Goal: Task Accomplishment & Management: Manage account settings

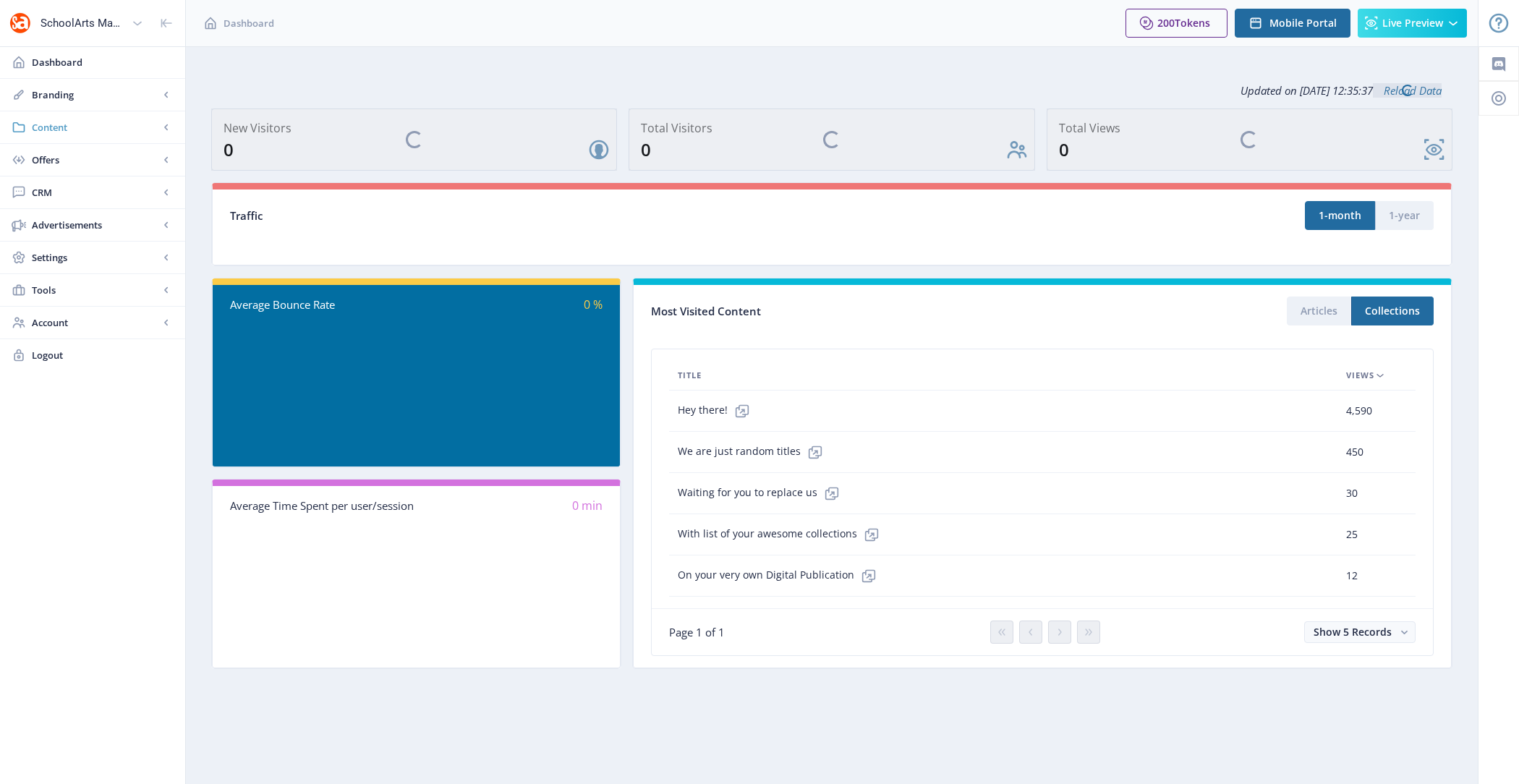
click at [50, 133] on span "Content" at bounding box center [96, 127] width 127 height 14
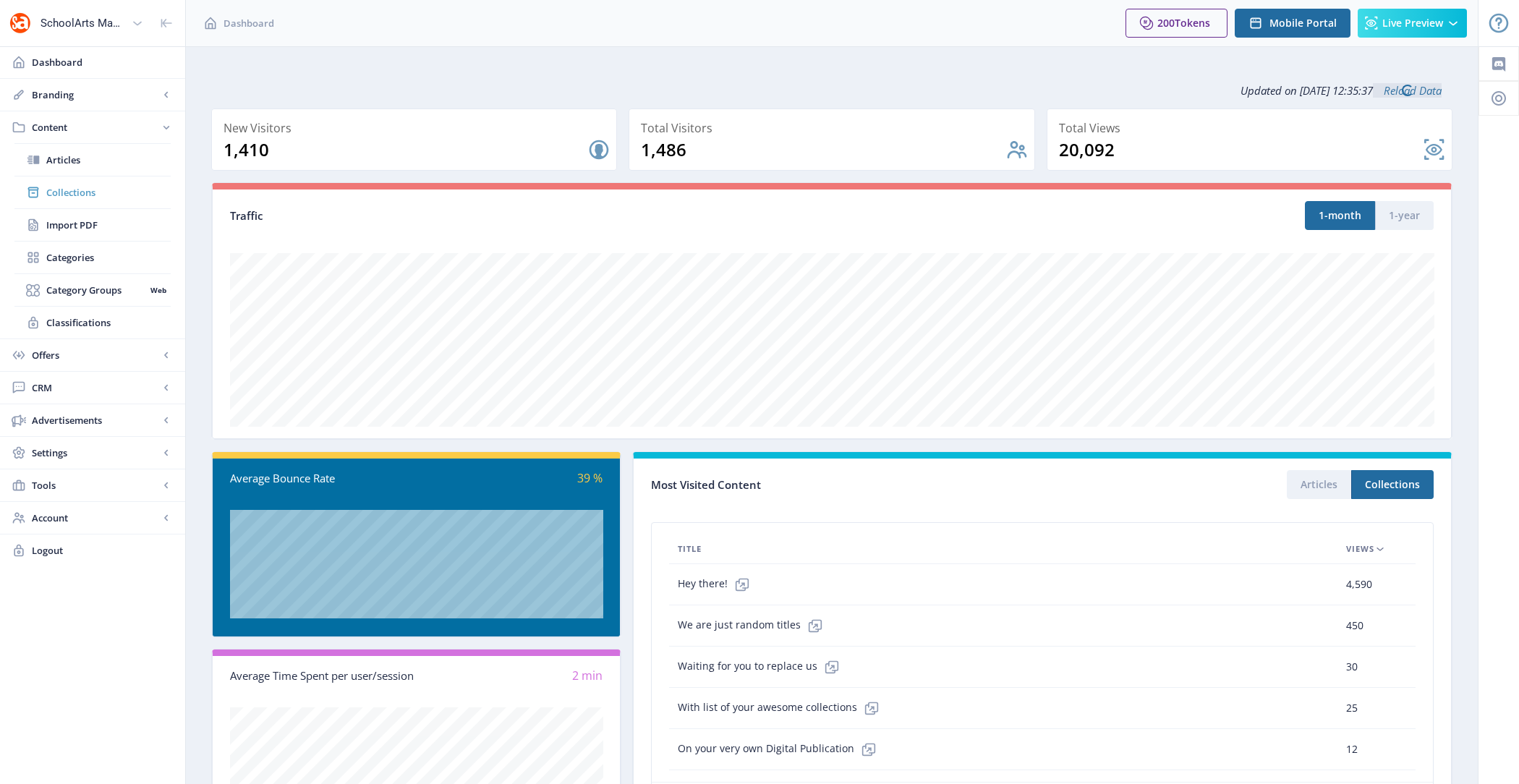
click at [108, 199] on link "Collections" at bounding box center [92, 192] width 156 height 32
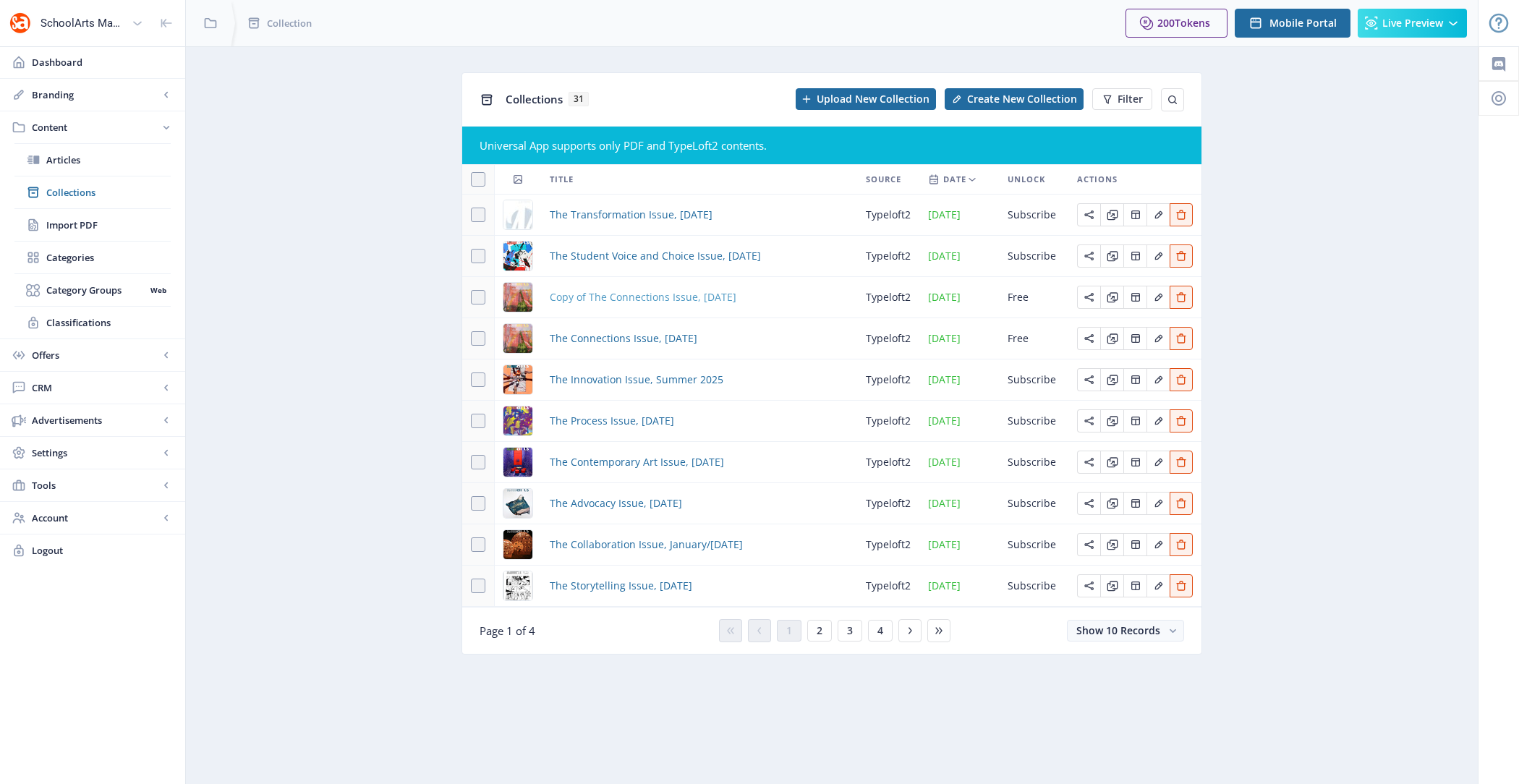
click at [637, 300] on span "Copy of The Connections Issue, September 2025" at bounding box center [643, 296] width 187 height 17
click at [652, 340] on span "The Connections Issue, September 2025" at bounding box center [624, 338] width 148 height 17
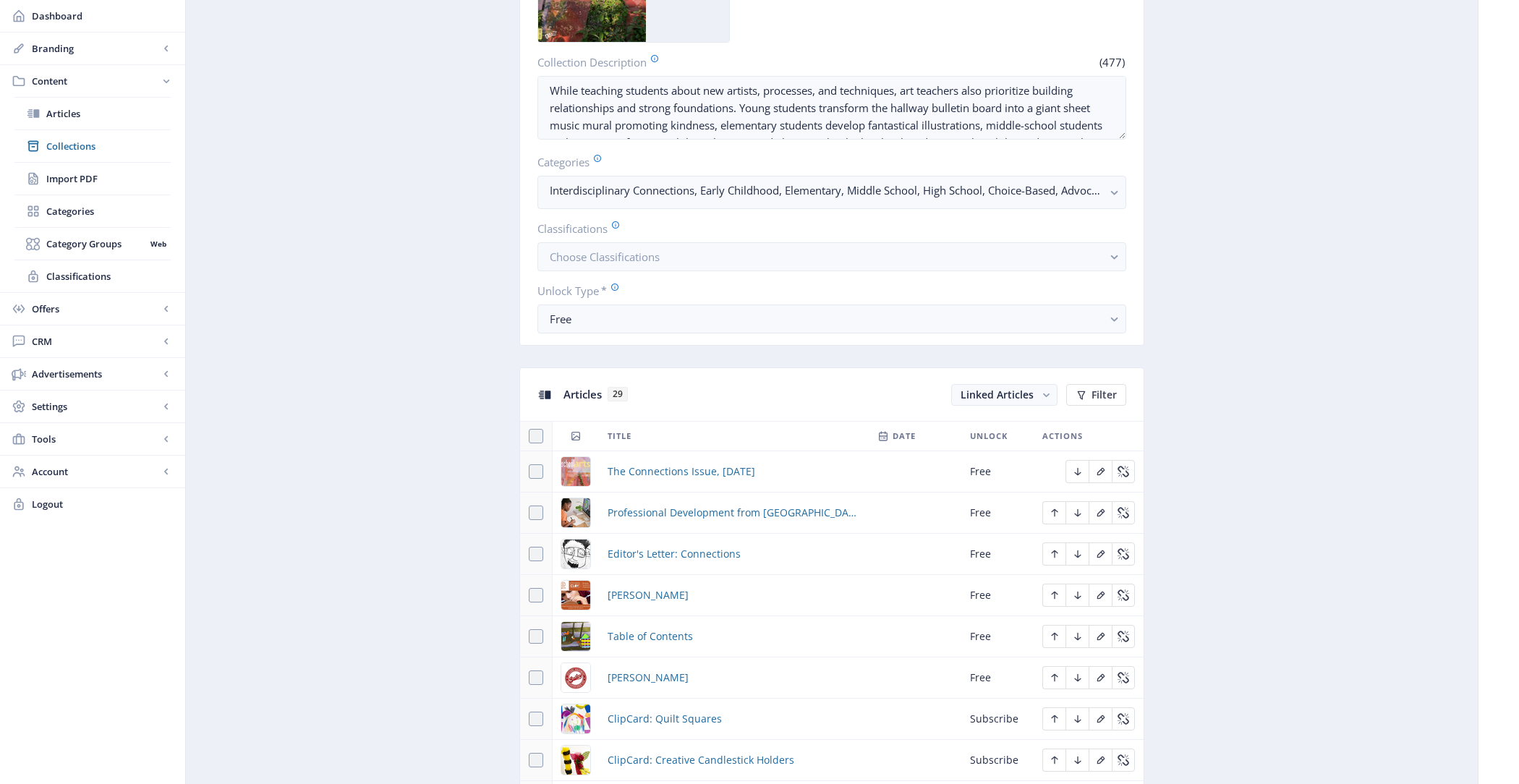
scroll to position [472, 0]
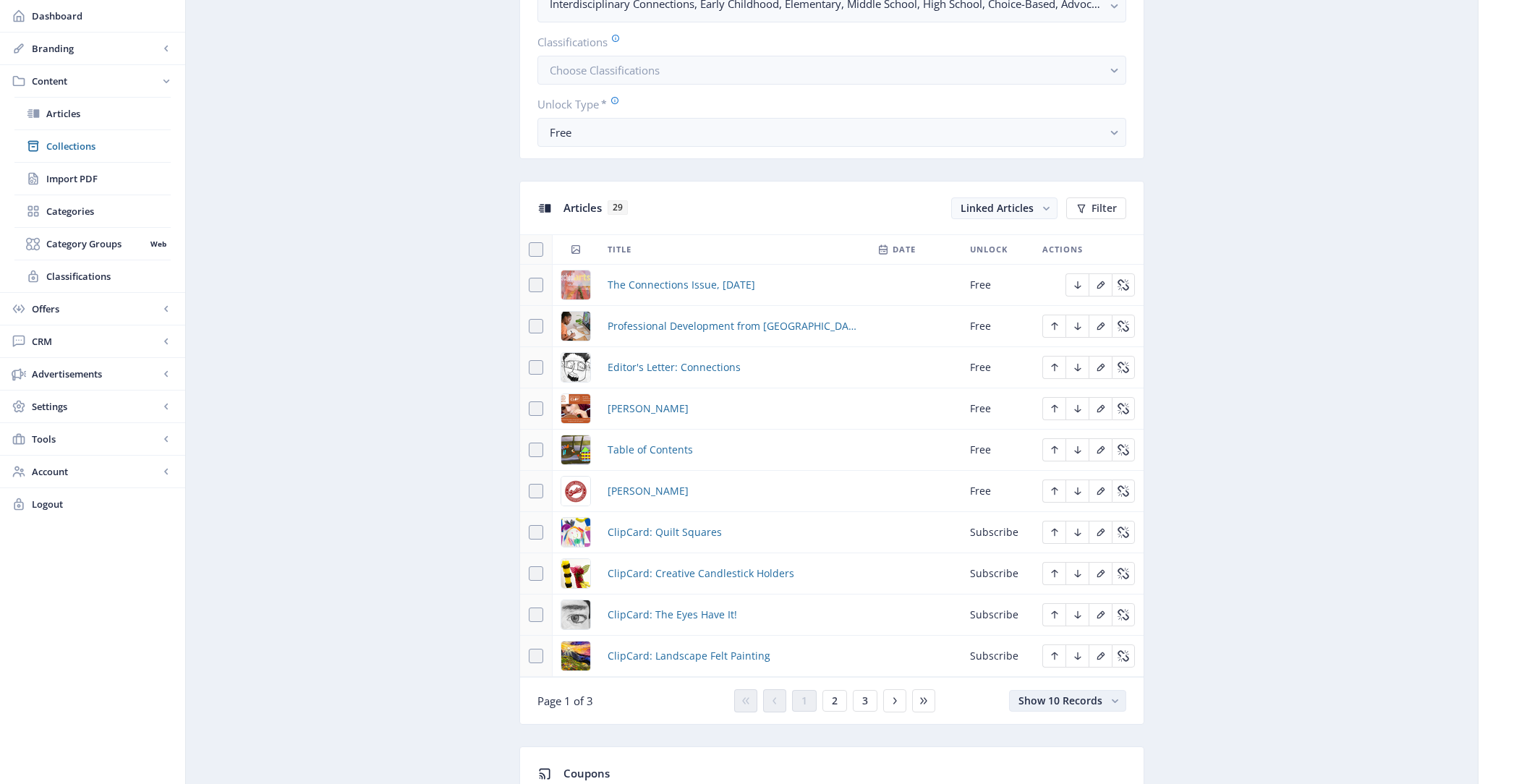
click at [1072, 694] on span "Show 10 Records" at bounding box center [1060, 700] width 84 height 13
click at [1072, 698] on span "Show 10 Records" at bounding box center [1060, 700] width 84 height 13
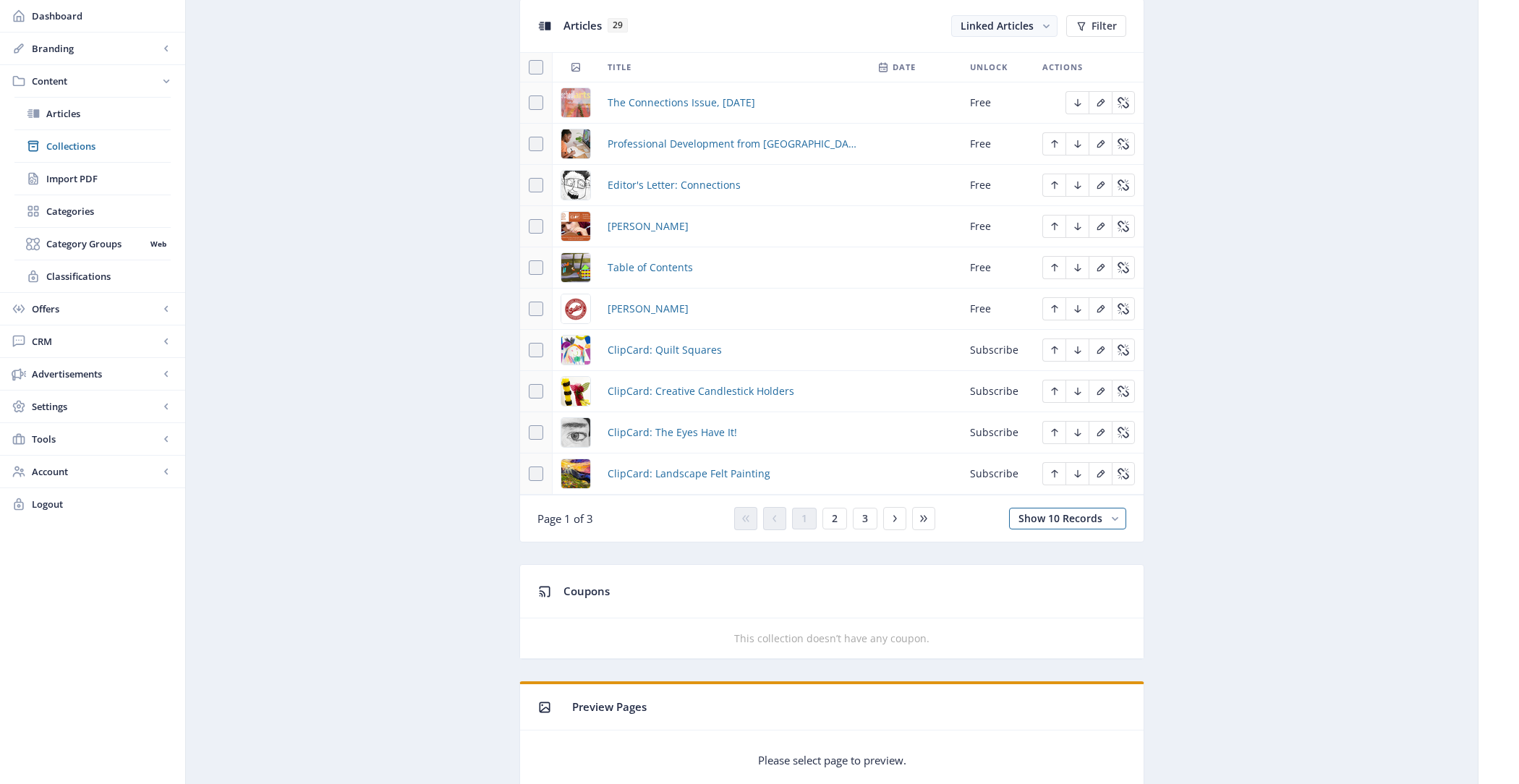
scroll to position [680, 0]
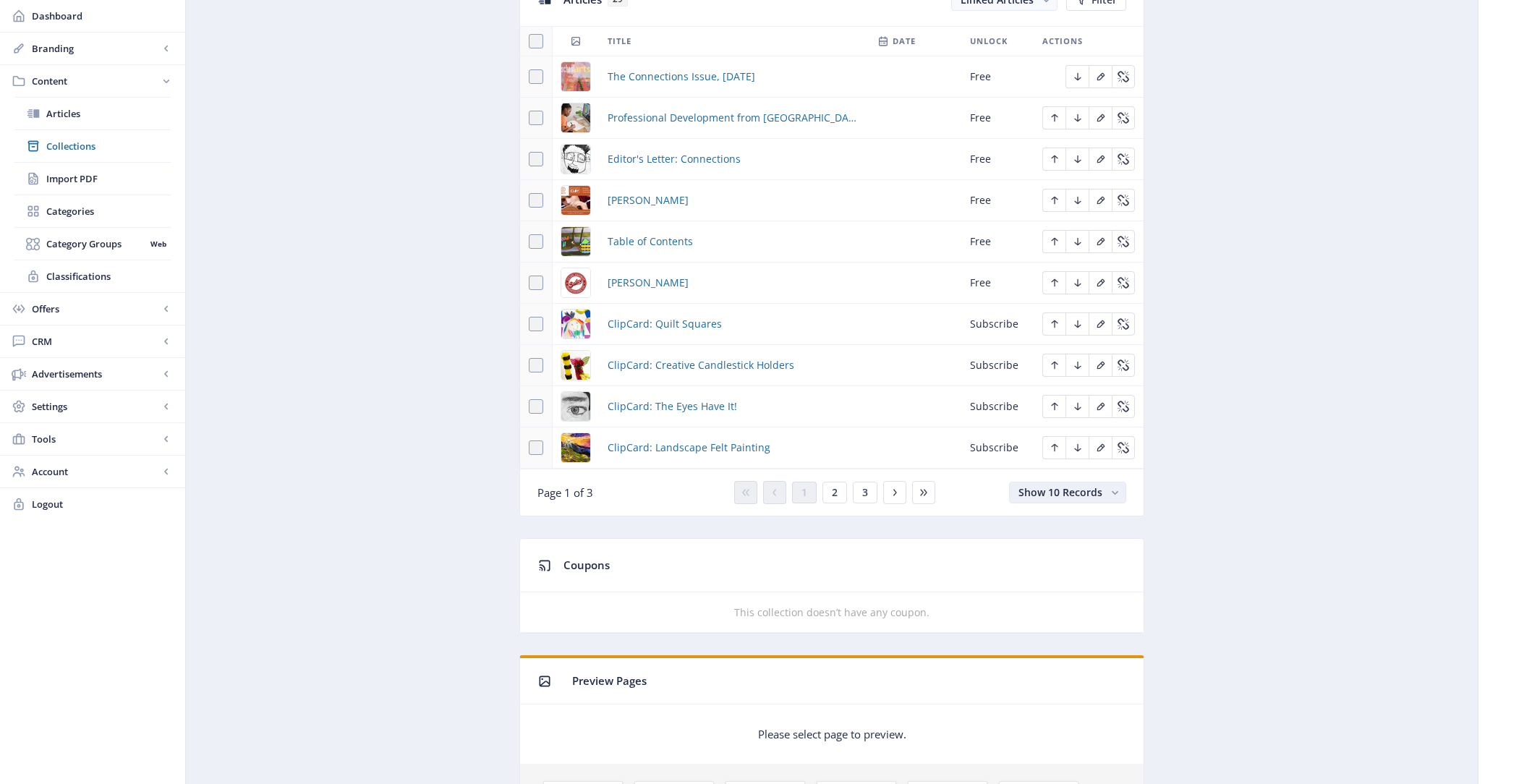
click at [1066, 485] on span "Show 10 Records" at bounding box center [1060, 492] width 84 height 13
click at [1072, 584] on nb-option "Show 100 Records" at bounding box center [1069, 592] width 114 height 26
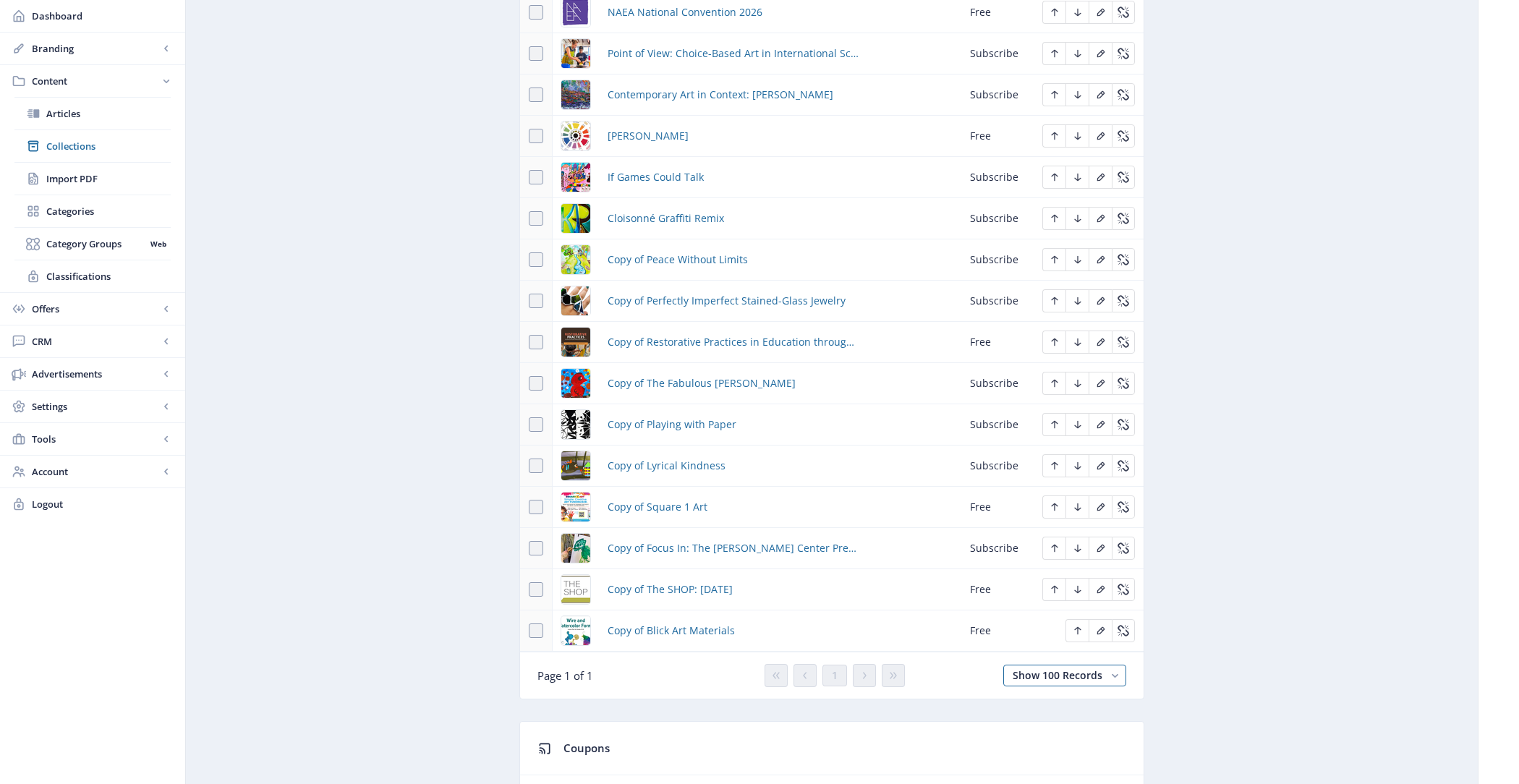
scroll to position [1293, 0]
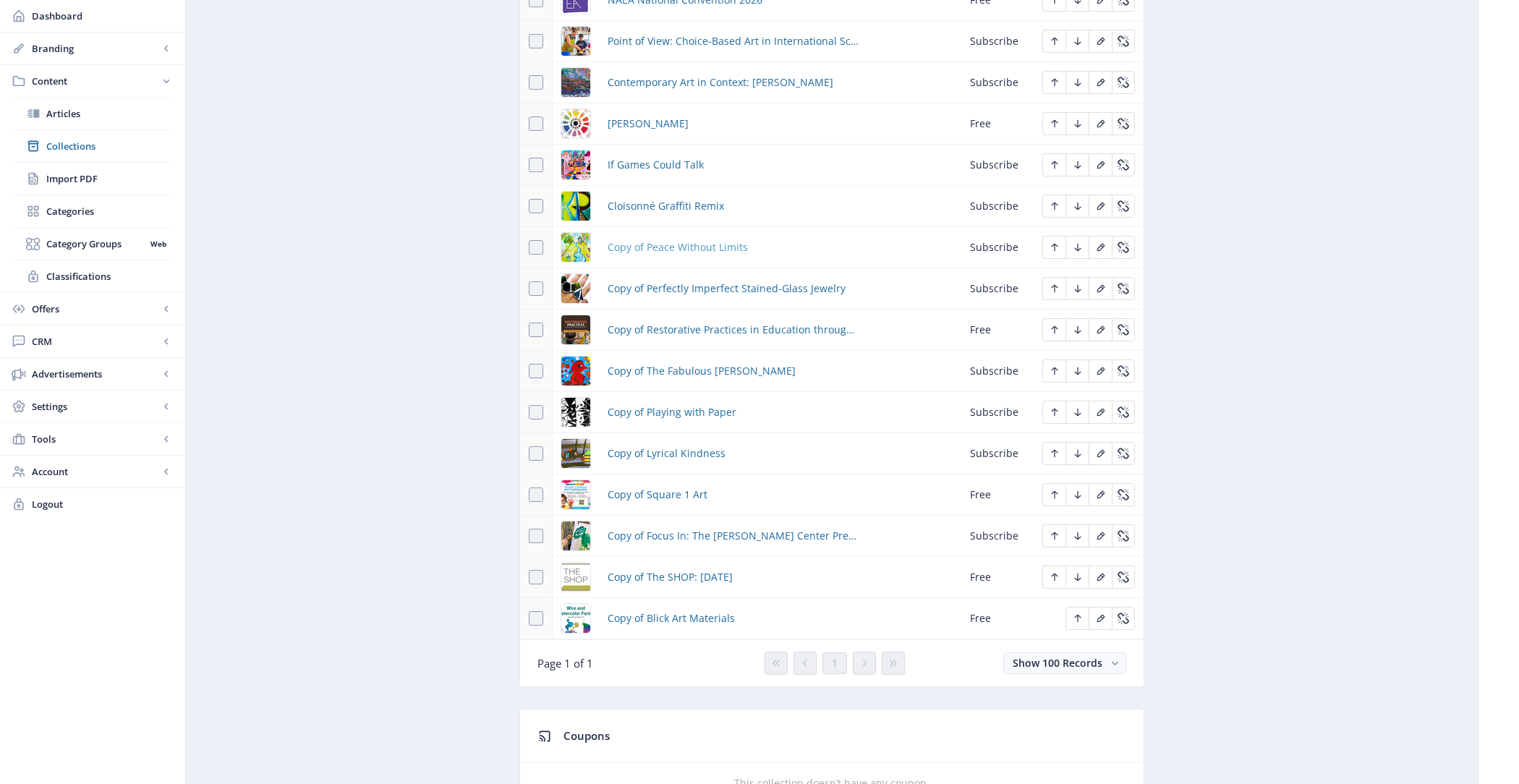
click at [632, 239] on span "Copy of Peace Without Limits" at bounding box center [678, 247] width 140 height 17
click at [642, 280] on span "Copy of Perfectly Imperfect Stained-Glass Jewelry" at bounding box center [727, 288] width 238 height 17
click at [645, 330] on td "Copy of Restorative Practices in Education through the Arts from Davis" at bounding box center [733, 330] width 270 height 41
click at [644, 324] on span "Copy of Restorative Practices in Education through the Arts from Davis" at bounding box center [734, 329] width 252 height 17
click at [647, 362] on span "Copy of The Fabulous Fuller" at bounding box center [702, 370] width 188 height 17
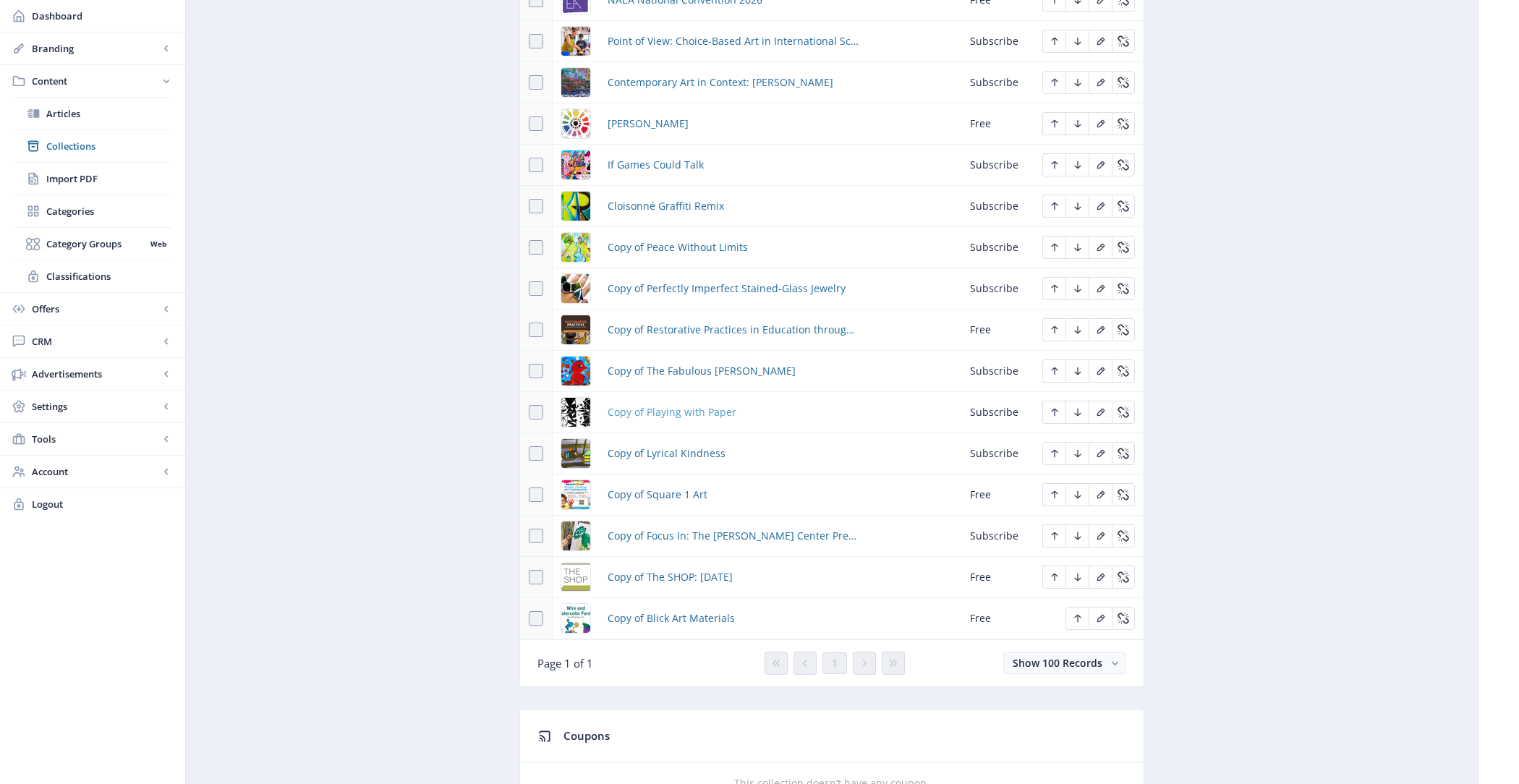
click at [647, 406] on span "Copy of Playing with Paper" at bounding box center [672, 411] width 128 height 17
click at [650, 446] on span "Copy of Lyrical Kindness" at bounding box center [667, 453] width 118 height 17
click at [650, 486] on span "Copy of Square 1 Art" at bounding box center [658, 494] width 100 height 17
click at [653, 527] on span "Copy of Focus In: The John Michael Kohler Center Preschool" at bounding box center [734, 535] width 252 height 17
click at [654, 569] on span "Copy of The SHOP: [DATE]" at bounding box center [671, 576] width 125 height 17
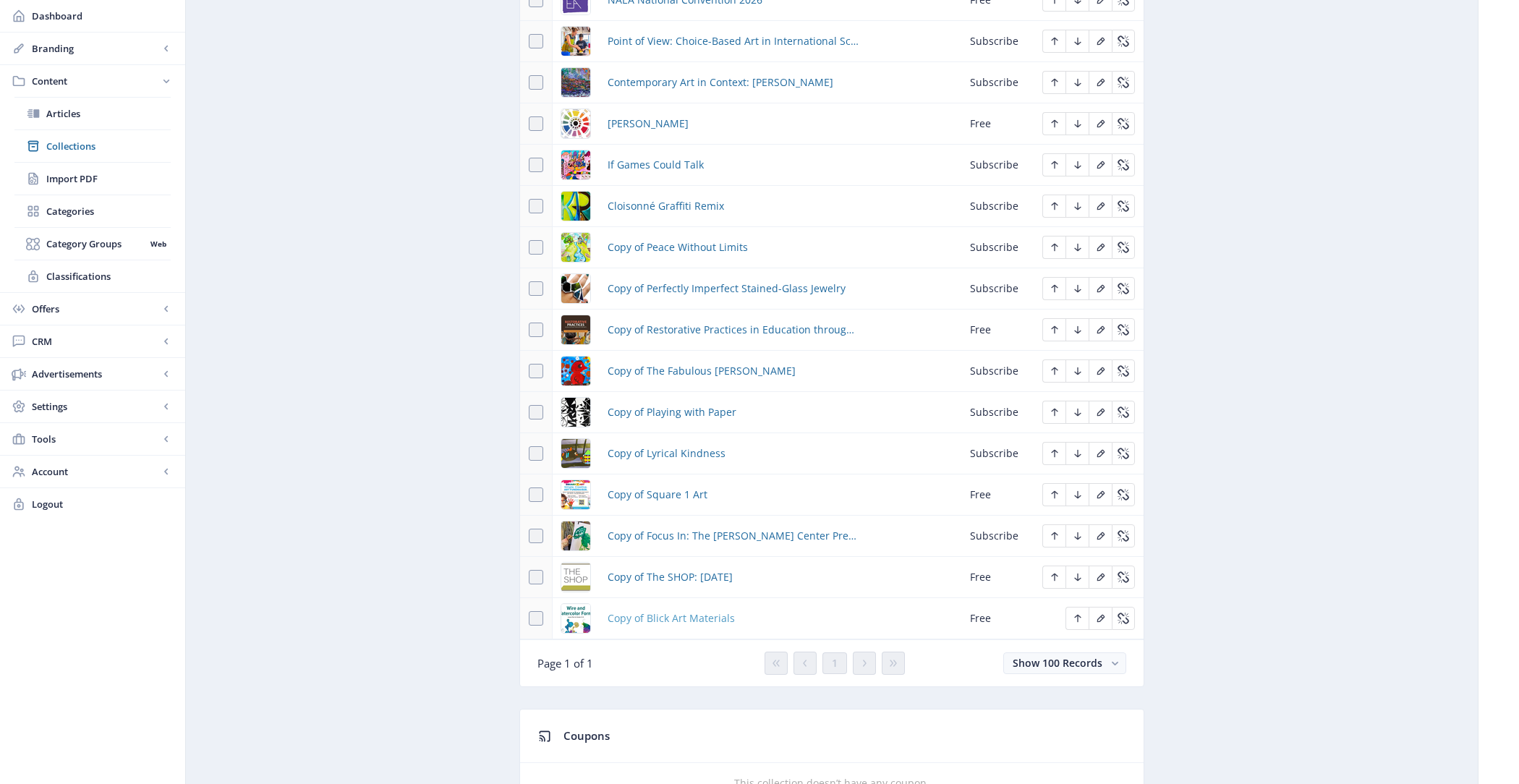
click at [656, 609] on span "Copy of Blick Art Materials" at bounding box center [671, 617] width 127 height 17
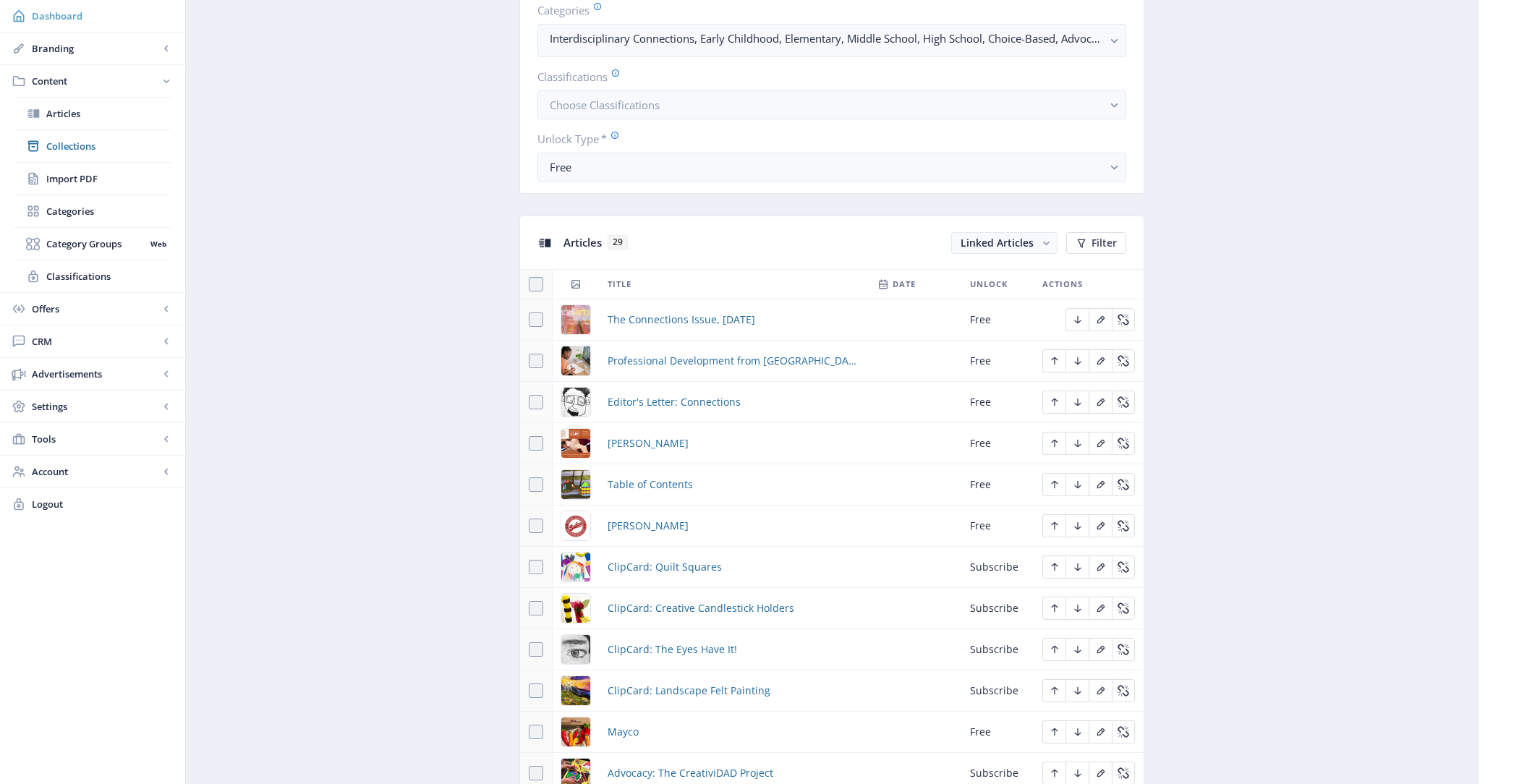
scroll to position [399, 0]
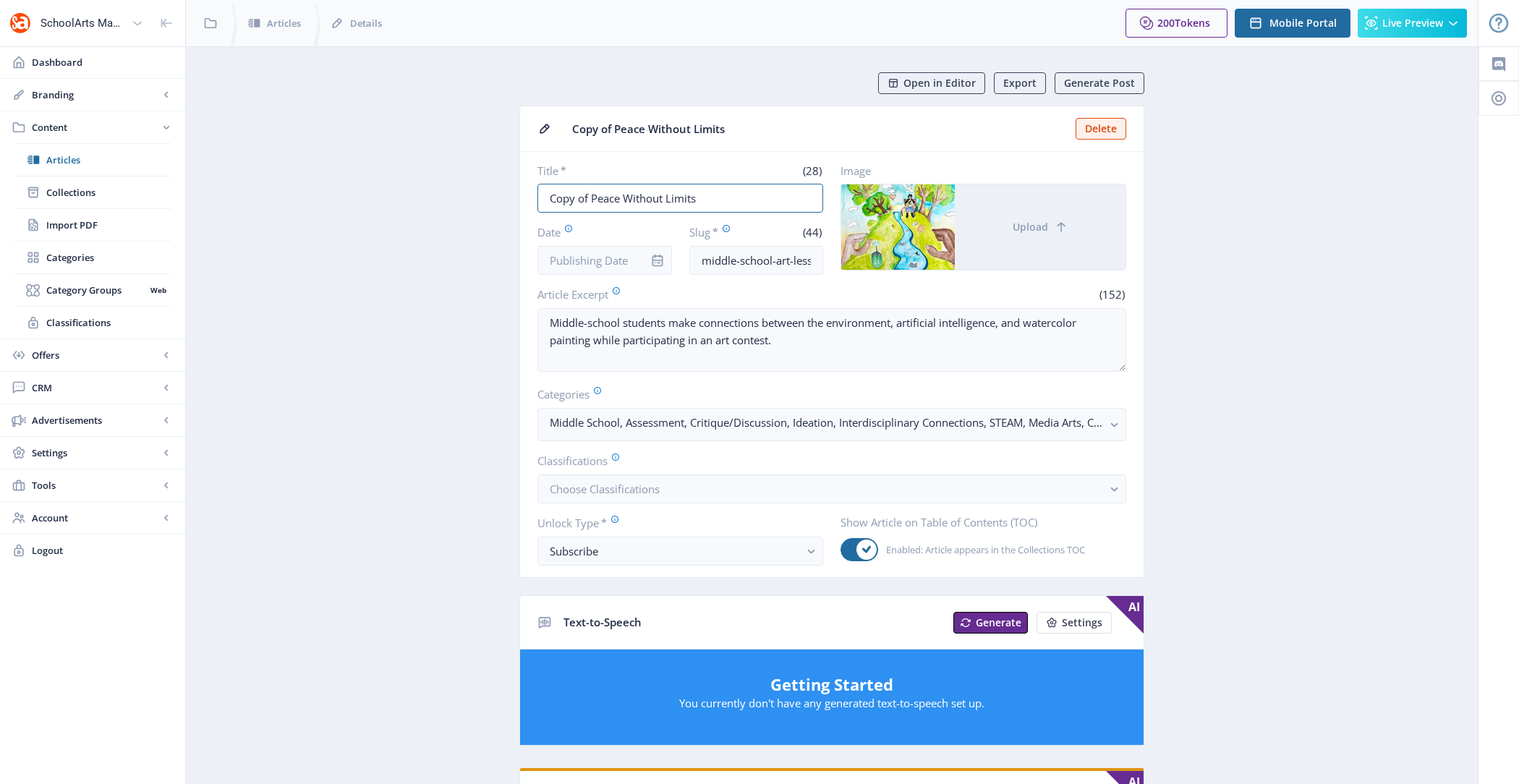
drag, startPoint x: 591, startPoint y: 196, endPoint x: 512, endPoint y: 196, distance: 79.0
click at [512, 196] on app-content-article "Open in Editor Export Generate Post Copy of Peace Without Limits Delete Title *…" at bounding box center [832, 739] width 1241 height 1334
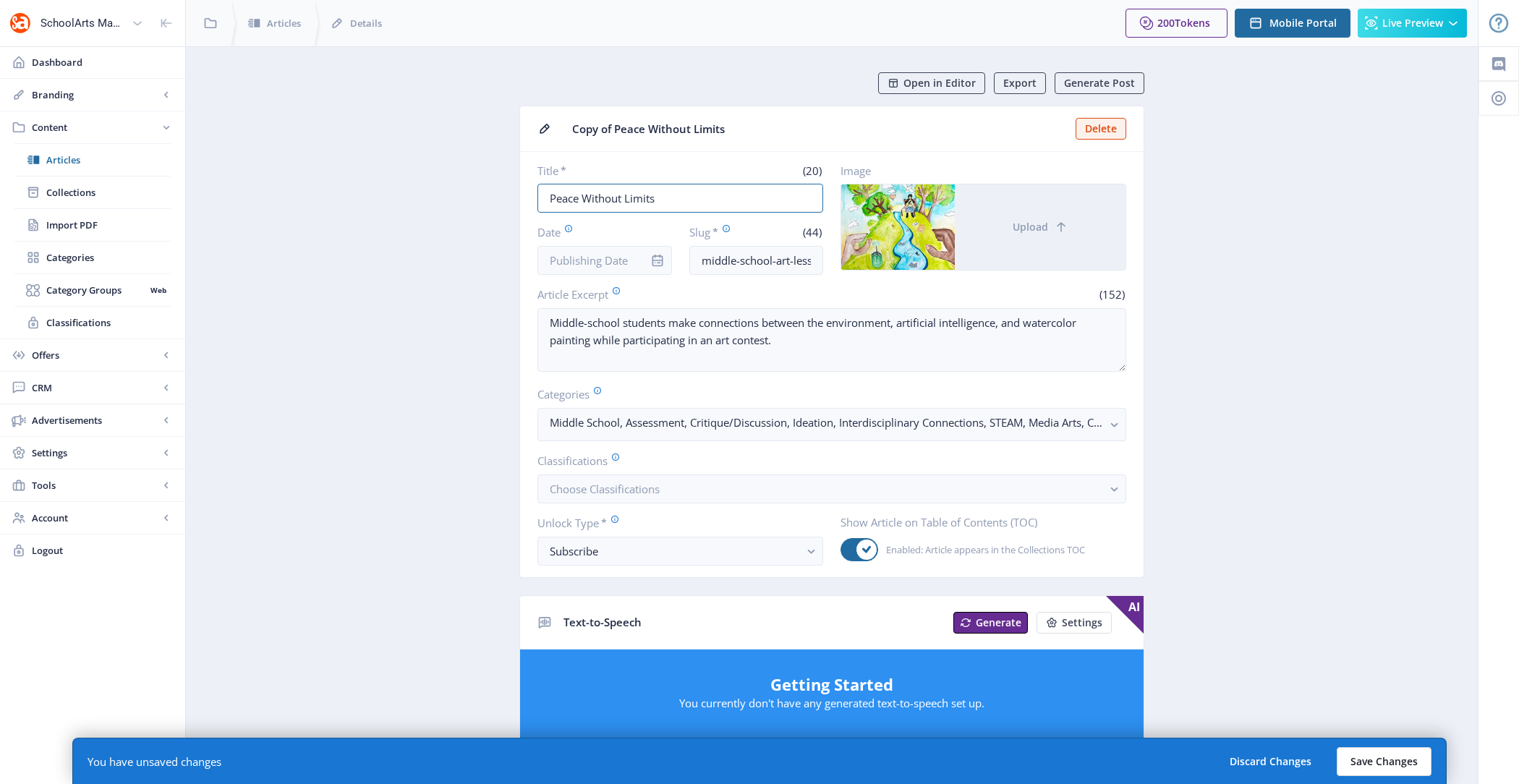
type input "Peace Without Limits"
click at [1396, 756] on button "Save Changes" at bounding box center [1384, 762] width 95 height 29
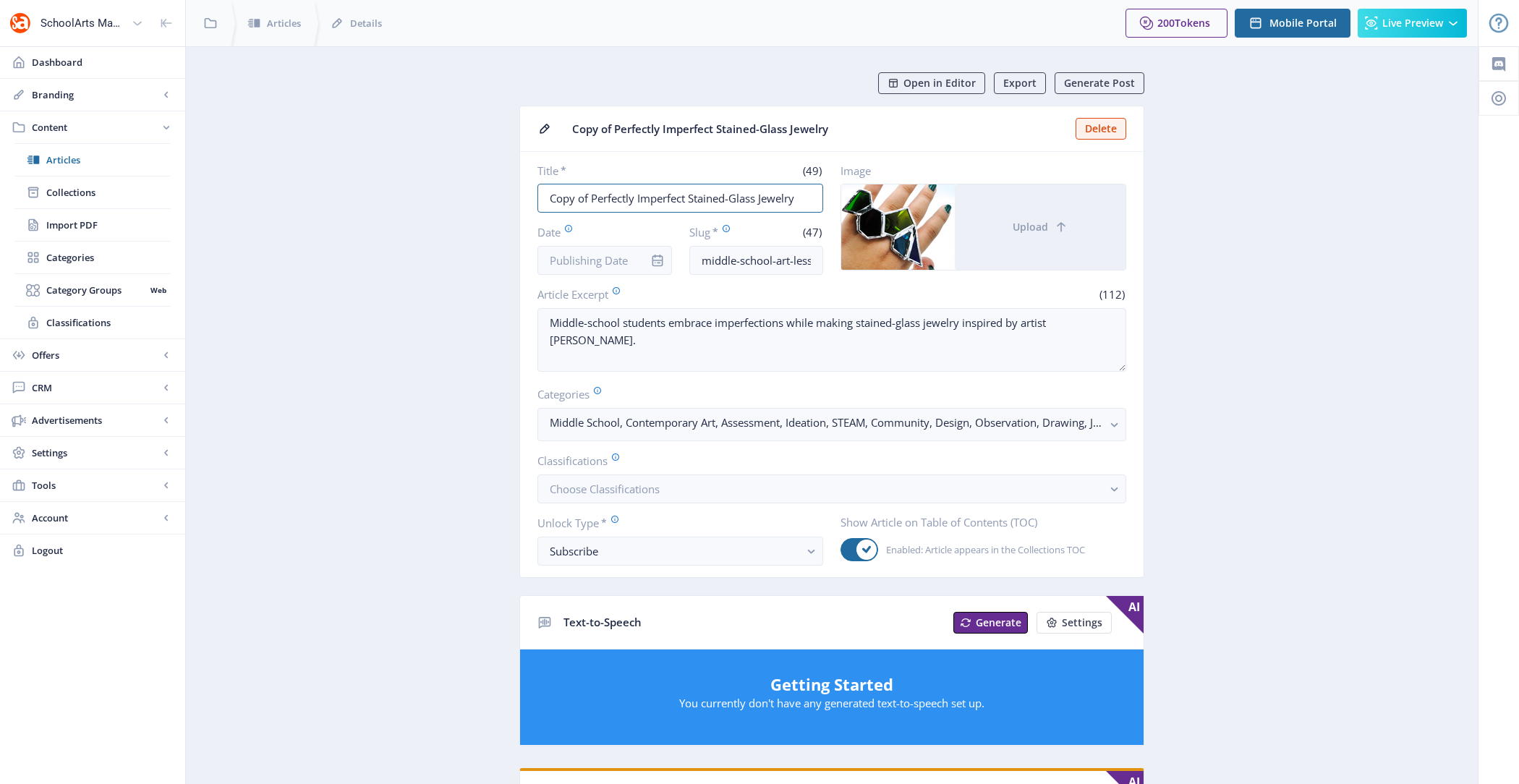
drag, startPoint x: 589, startPoint y: 199, endPoint x: 485, endPoint y: 199, distance: 104.0
click at [485, 199] on app-content-article "Open in Editor Export Generate Post Copy of Perfectly Imperfect Stained-Glass J…" at bounding box center [832, 739] width 1241 height 1334
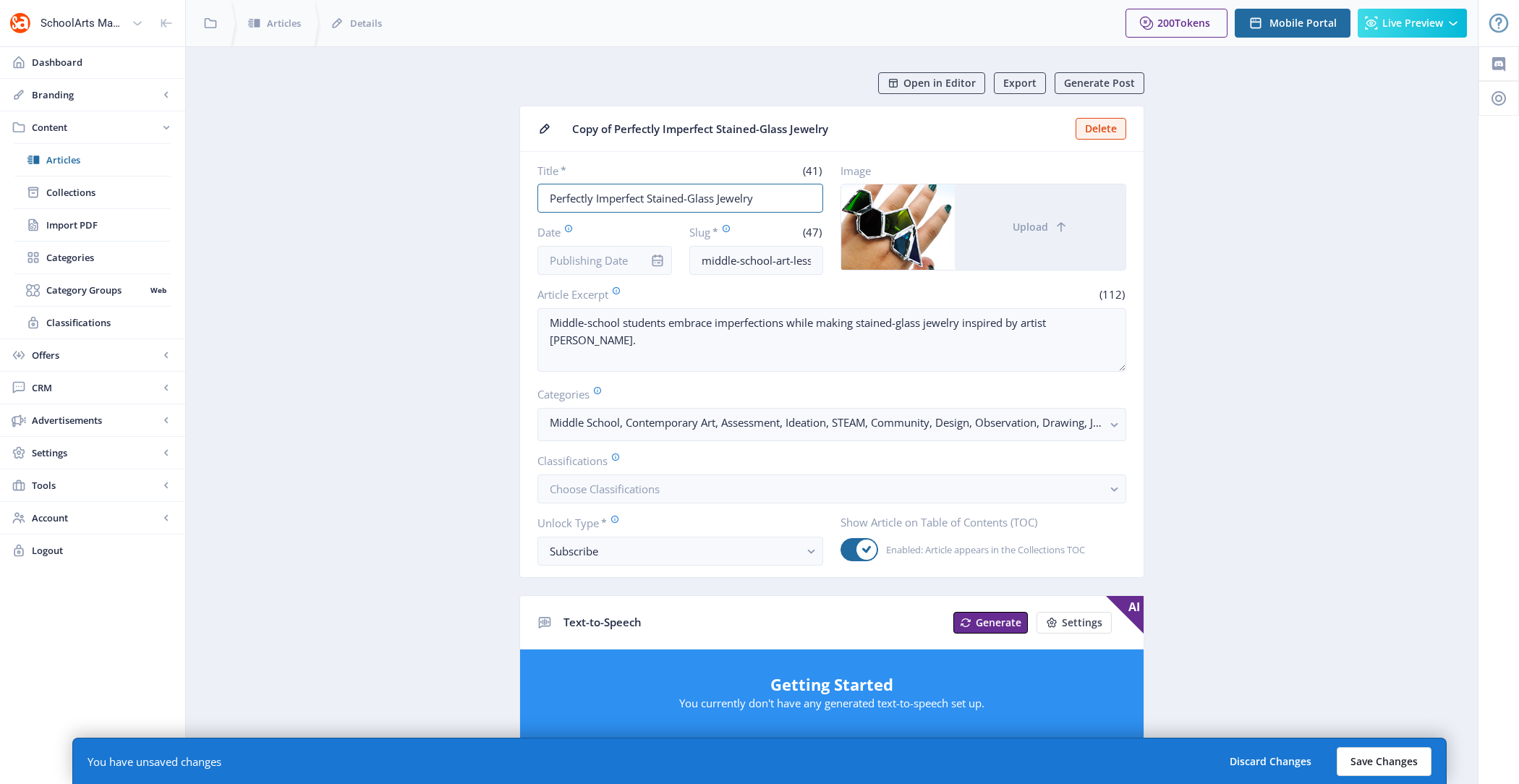
type input "Perfectly Imperfect Stained-Glass Jewelry"
click at [1394, 747] on button "Save Changes" at bounding box center [1384, 762] width 95 height 29
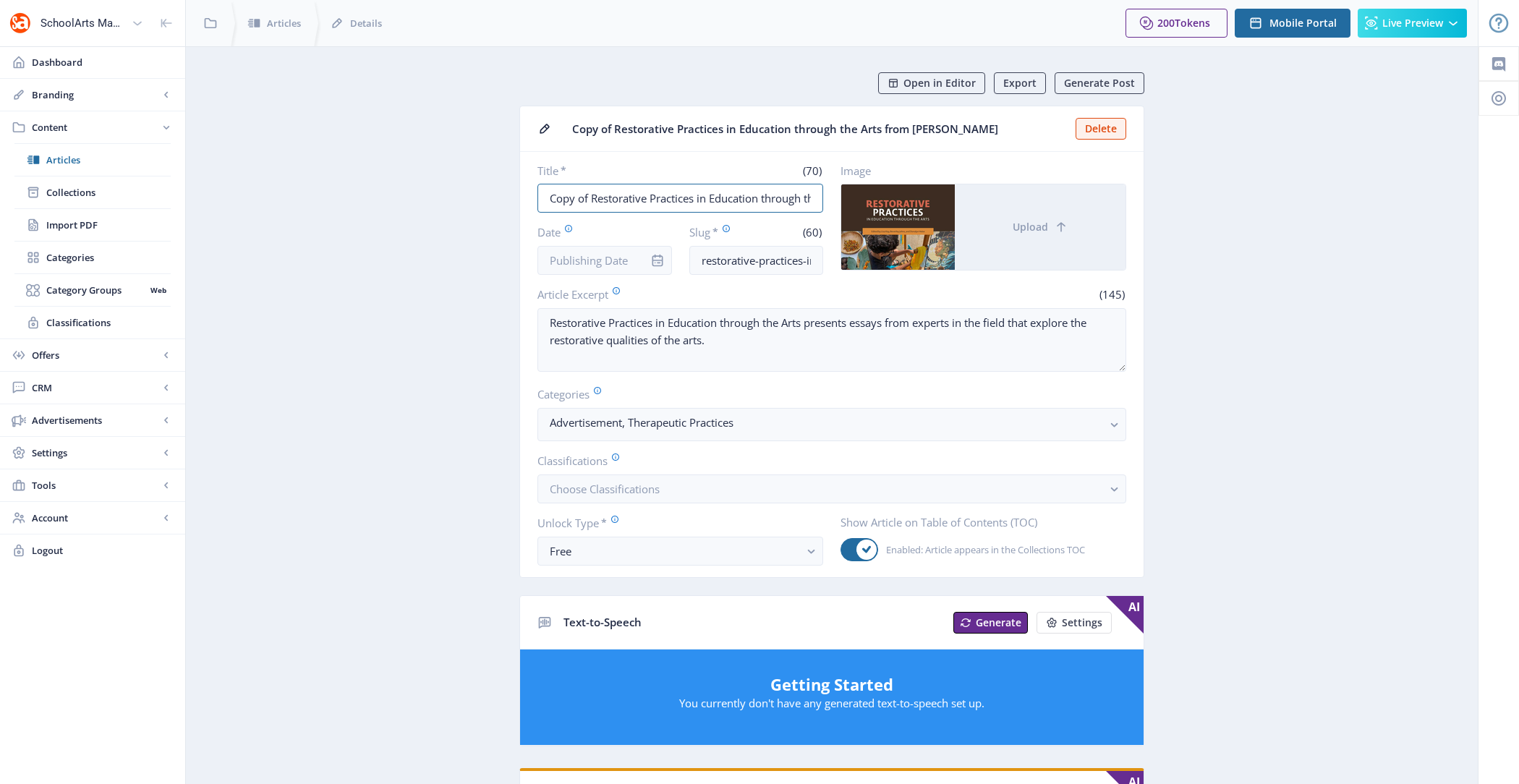
drag, startPoint x: 590, startPoint y: 199, endPoint x: 462, endPoint y: 199, distance: 128.0
click at [462, 199] on app-content-article "Open in Editor Export Generate Post Copy of Restorative Practices in Education …" at bounding box center [832, 718] width 1241 height 1291
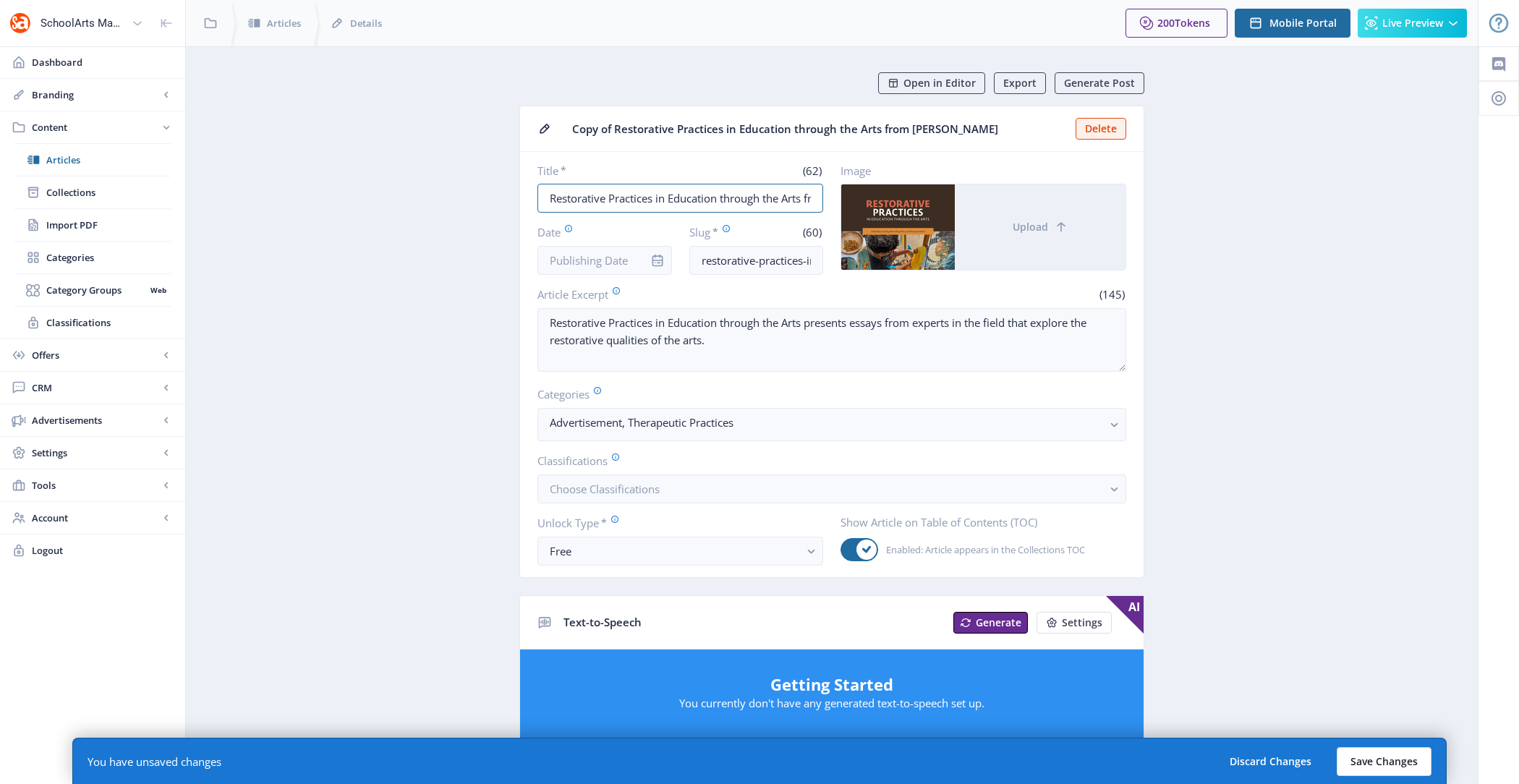
type input "Restorative Practices in Education through the Arts from [GEOGRAPHIC_DATA]"
click at [1408, 768] on button "Save Changes" at bounding box center [1384, 762] width 95 height 29
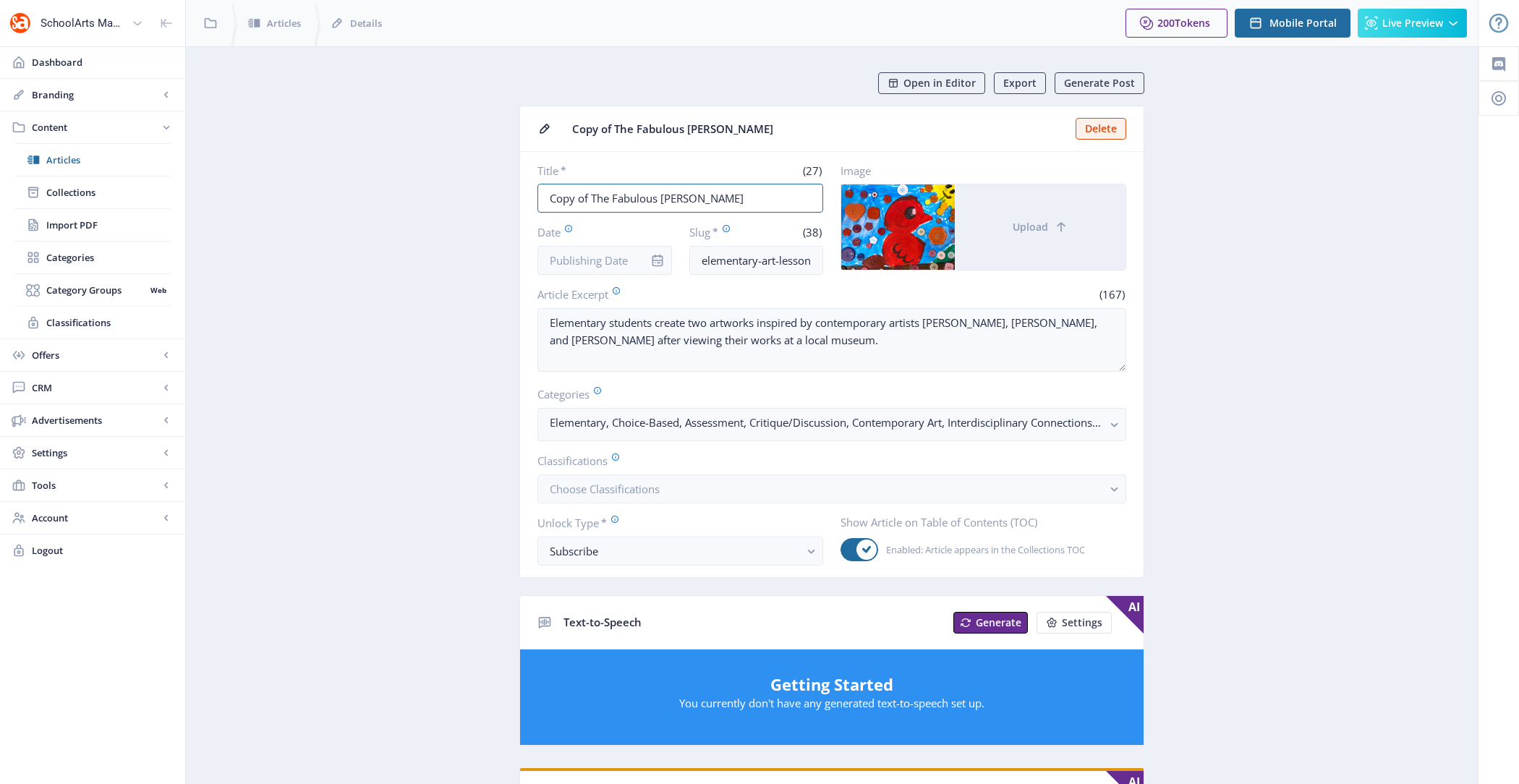
drag, startPoint x: 591, startPoint y: 196, endPoint x: 432, endPoint y: 193, distance: 159.0
click at [432, 193] on app-content-article "Open in Editor Export Generate Post Copy of The Fabulous Fuller Delete Title * …" at bounding box center [832, 739] width 1241 height 1334
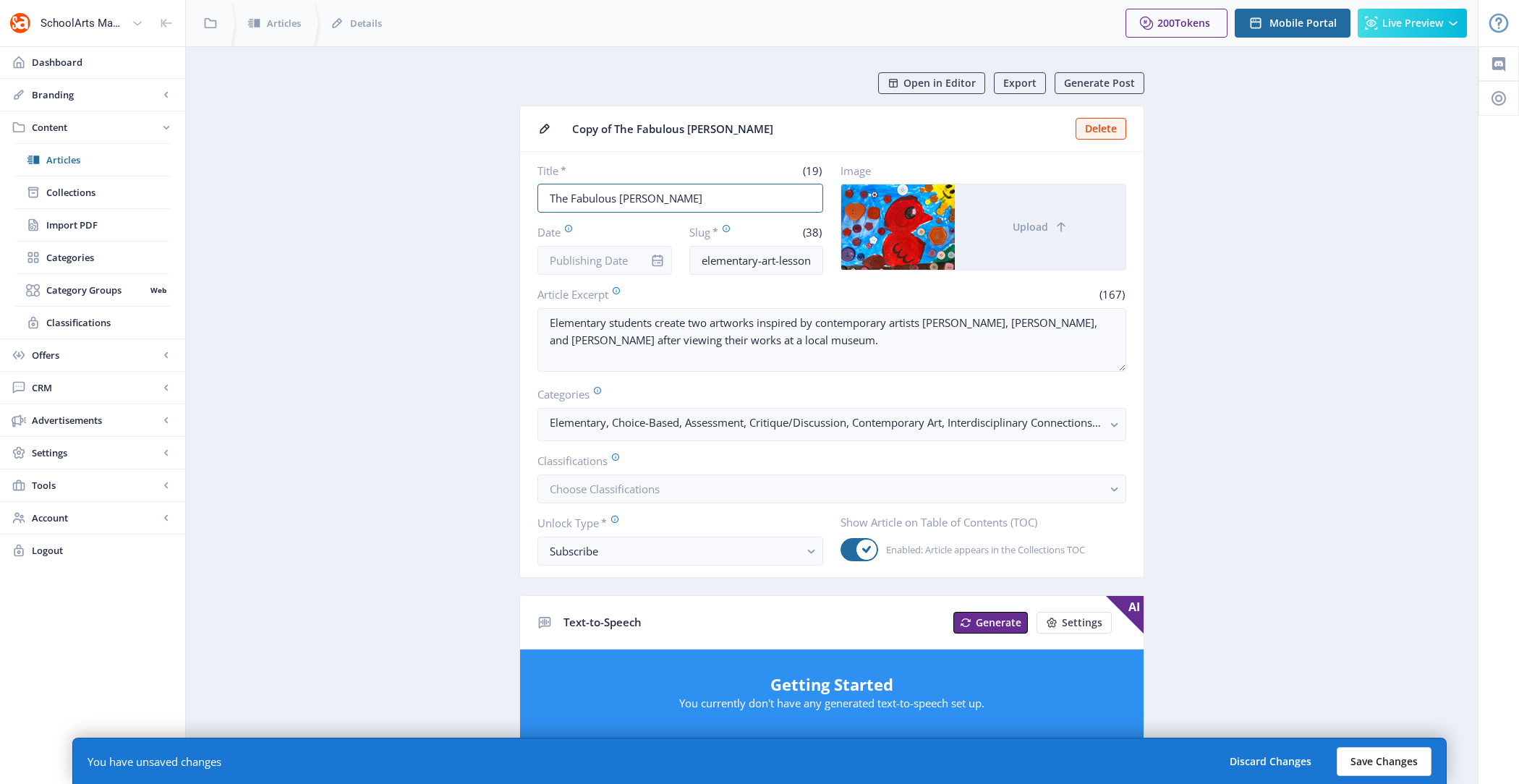
type input "The Fabulous [PERSON_NAME]"
click at [1387, 757] on button "Save Changes" at bounding box center [1384, 762] width 95 height 29
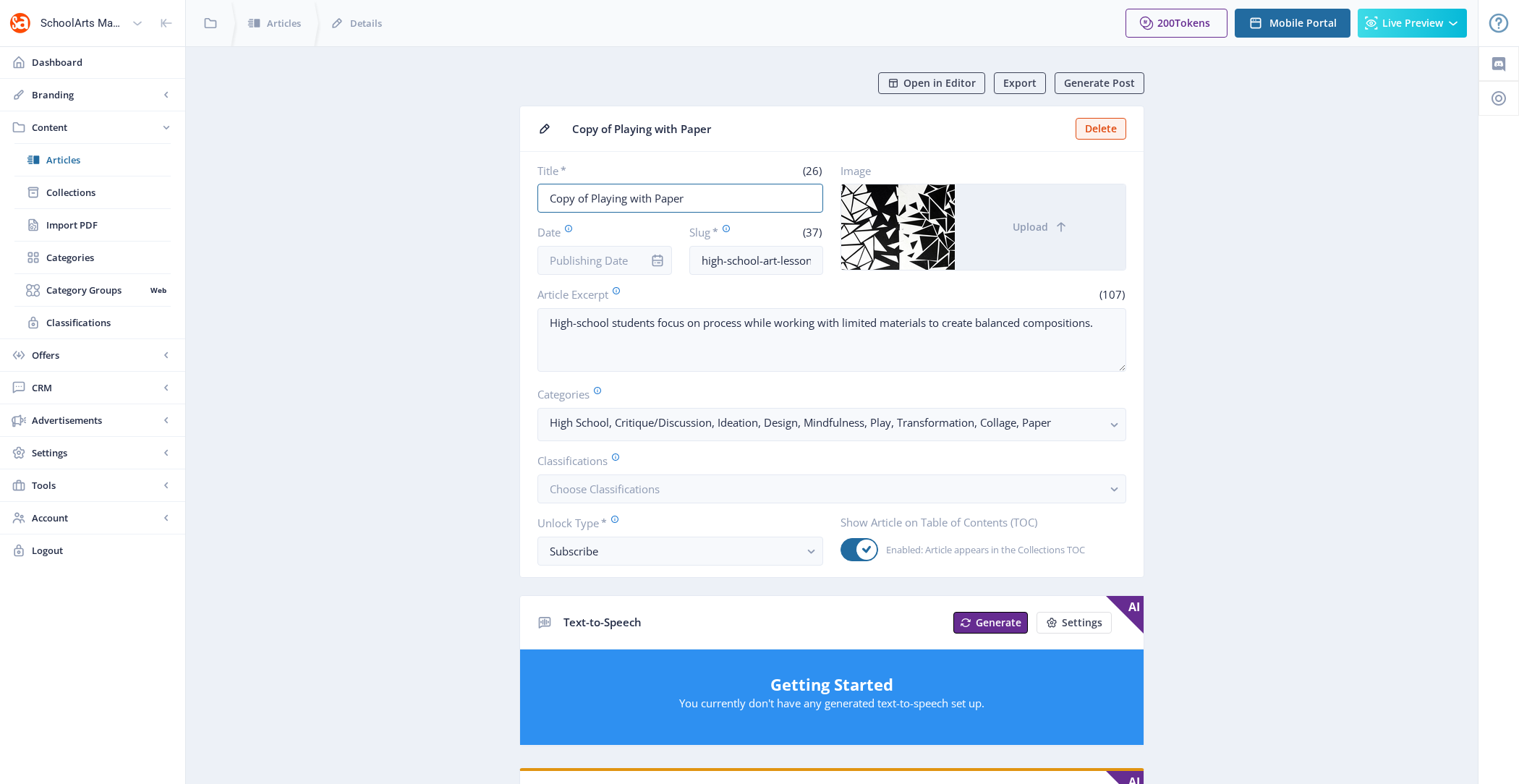
drag, startPoint x: 590, startPoint y: 196, endPoint x: 421, endPoint y: 196, distance: 169.0
click at [421, 196] on app-content-article "Open in Editor Export Generate Post Copy of Playing with Paper Delete Title * (…" at bounding box center [832, 739] width 1241 height 1334
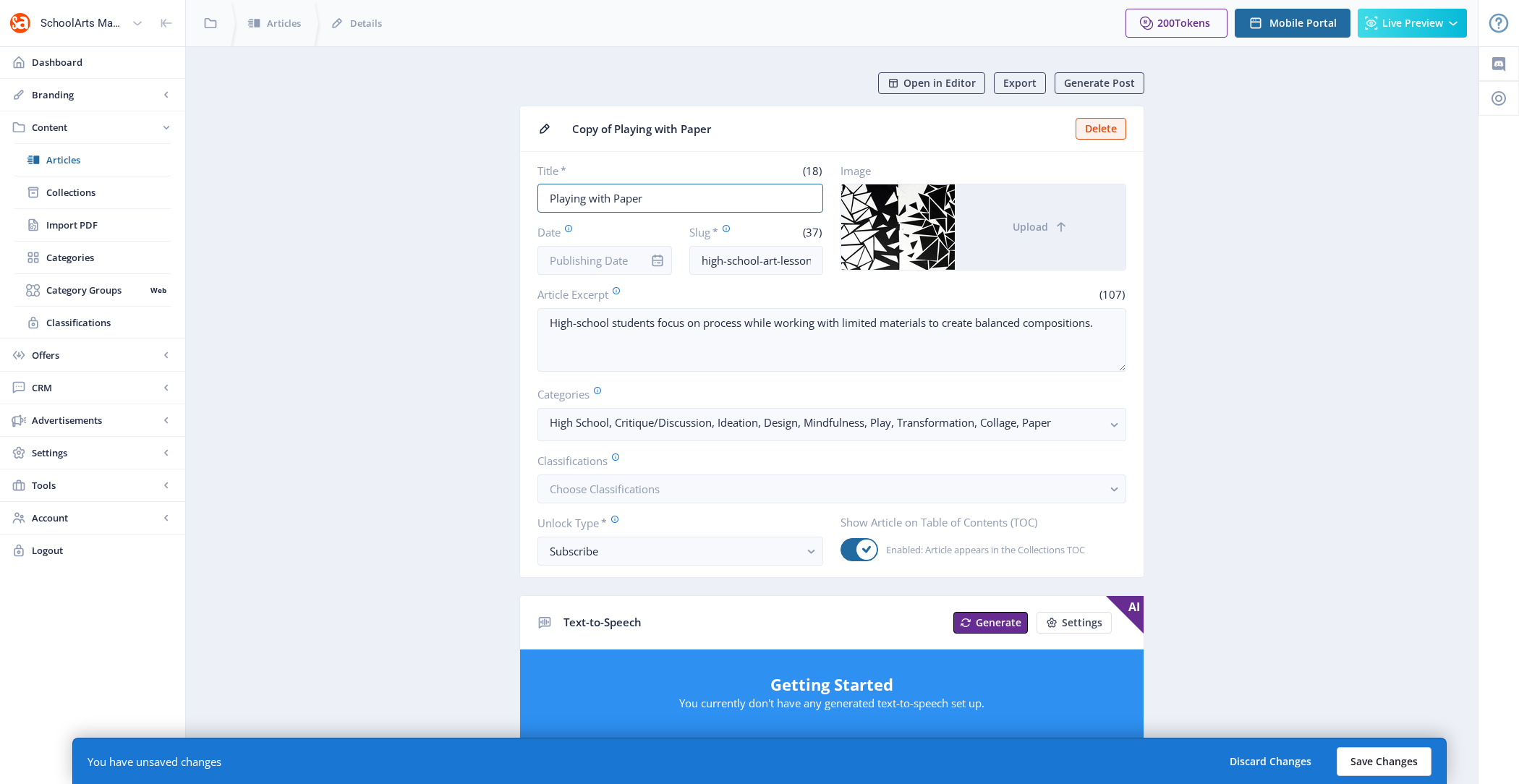
type input "Playing with Paper"
click at [1391, 765] on button "Save Changes" at bounding box center [1384, 762] width 95 height 29
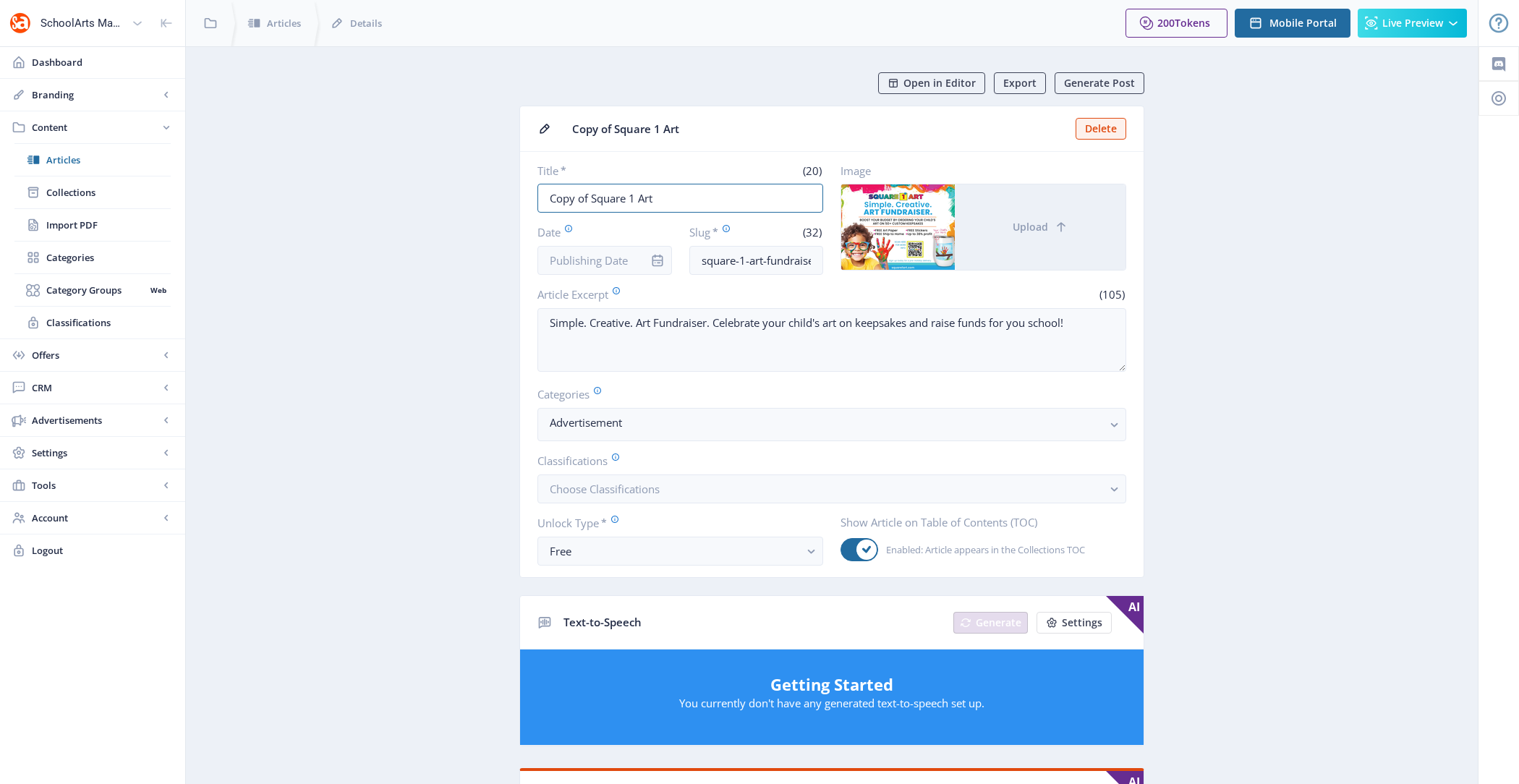
drag, startPoint x: 591, startPoint y: 197, endPoint x: 324, endPoint y: 197, distance: 267.0
click at [324, 197] on app-content-article "Open in Editor Export Generate Post Copy of Square 1 Art Delete Title * (20) Co…" at bounding box center [832, 739] width 1241 height 1334
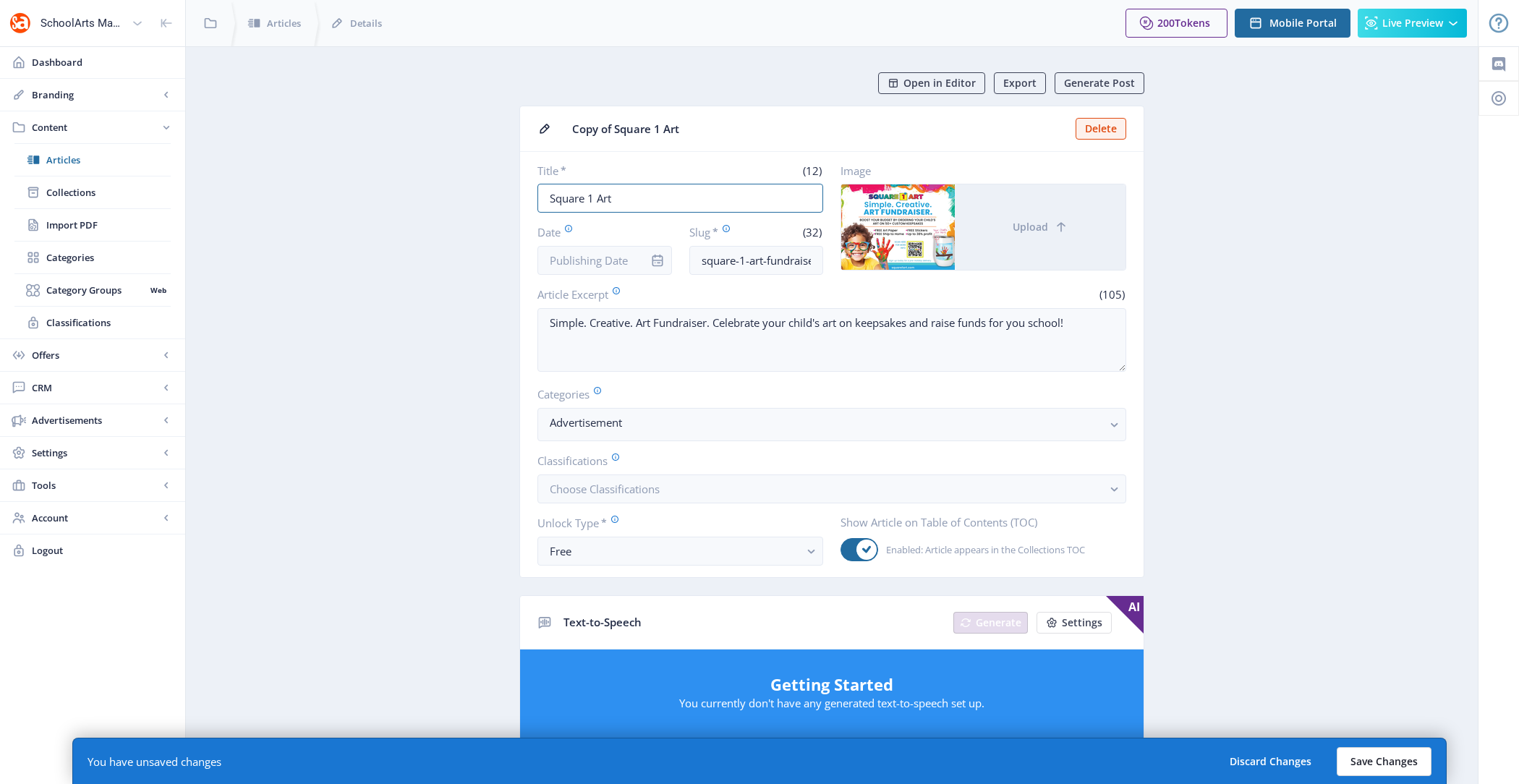
type input "Square 1 Art"
click at [1390, 759] on button "Save Changes" at bounding box center [1384, 762] width 95 height 29
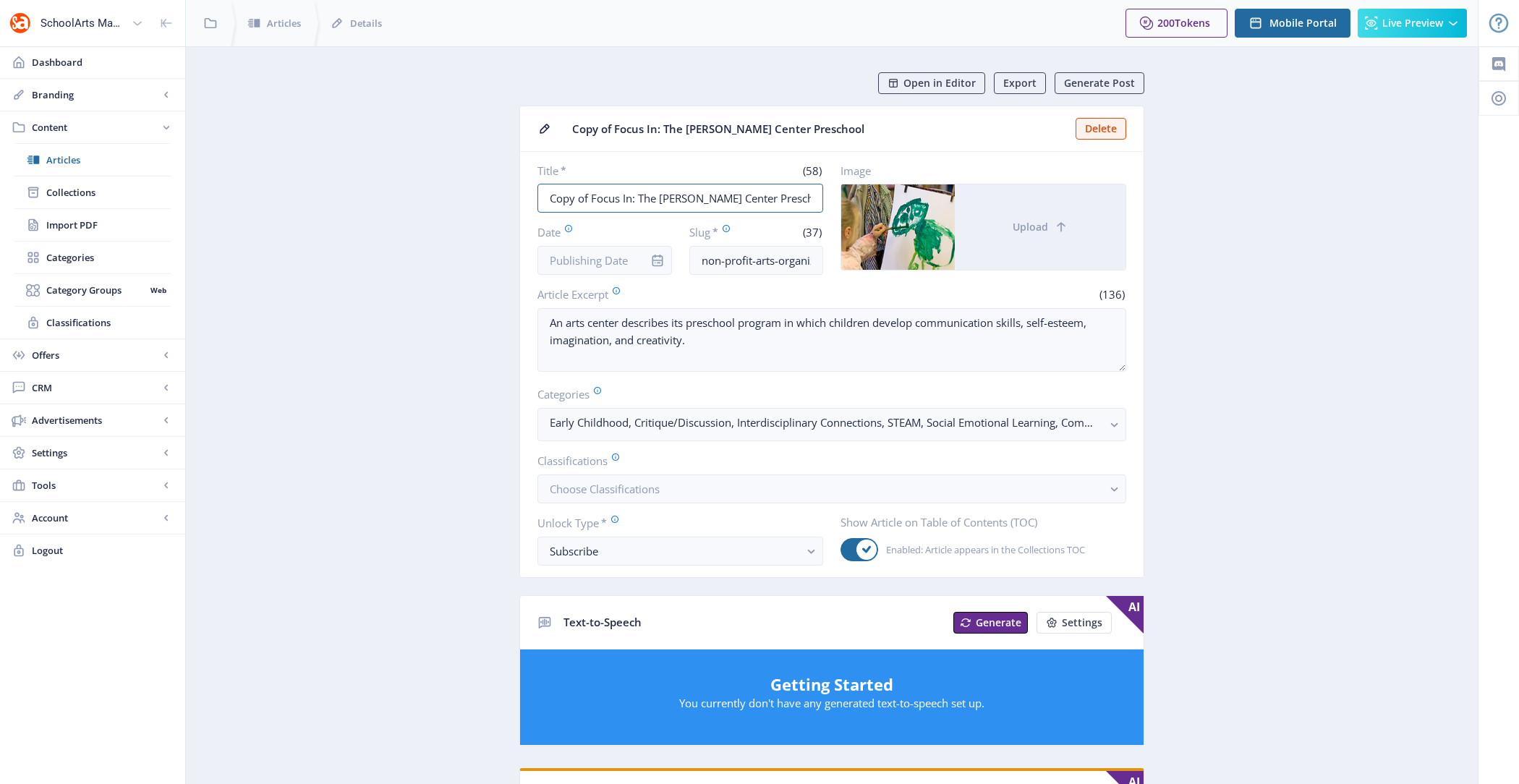
drag, startPoint x: 589, startPoint y: 195, endPoint x: 397, endPoint y: 195, distance: 192.0
click at [397, 195] on app-content-article "Open in Editor Export Generate Post Copy of Focus In: The [PERSON_NAME] Center …" at bounding box center [832, 739] width 1241 height 1334
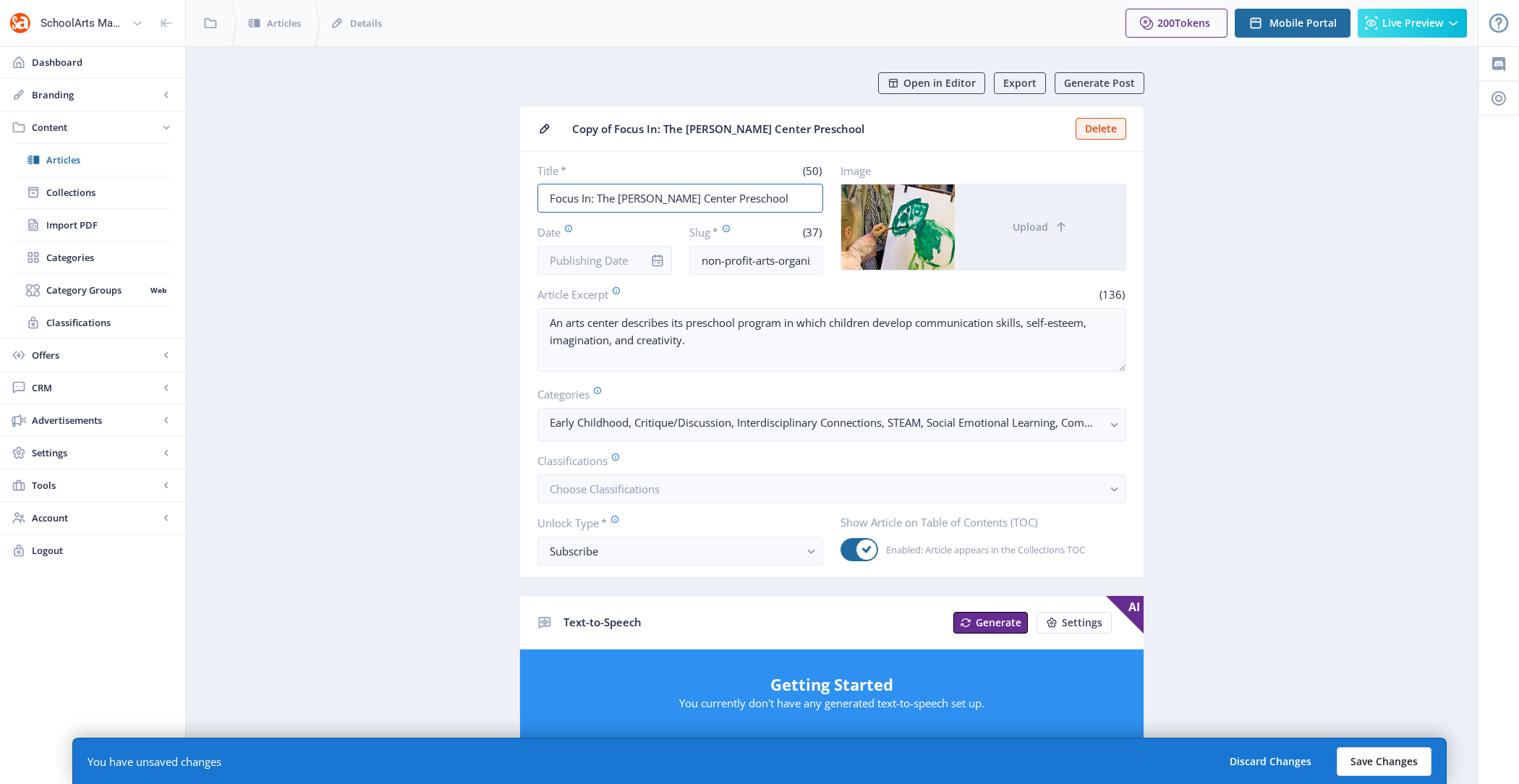
type input "Focus In: The [PERSON_NAME] Center Preschool"
click at [1388, 758] on button "Save Changes" at bounding box center [1384, 762] width 95 height 29
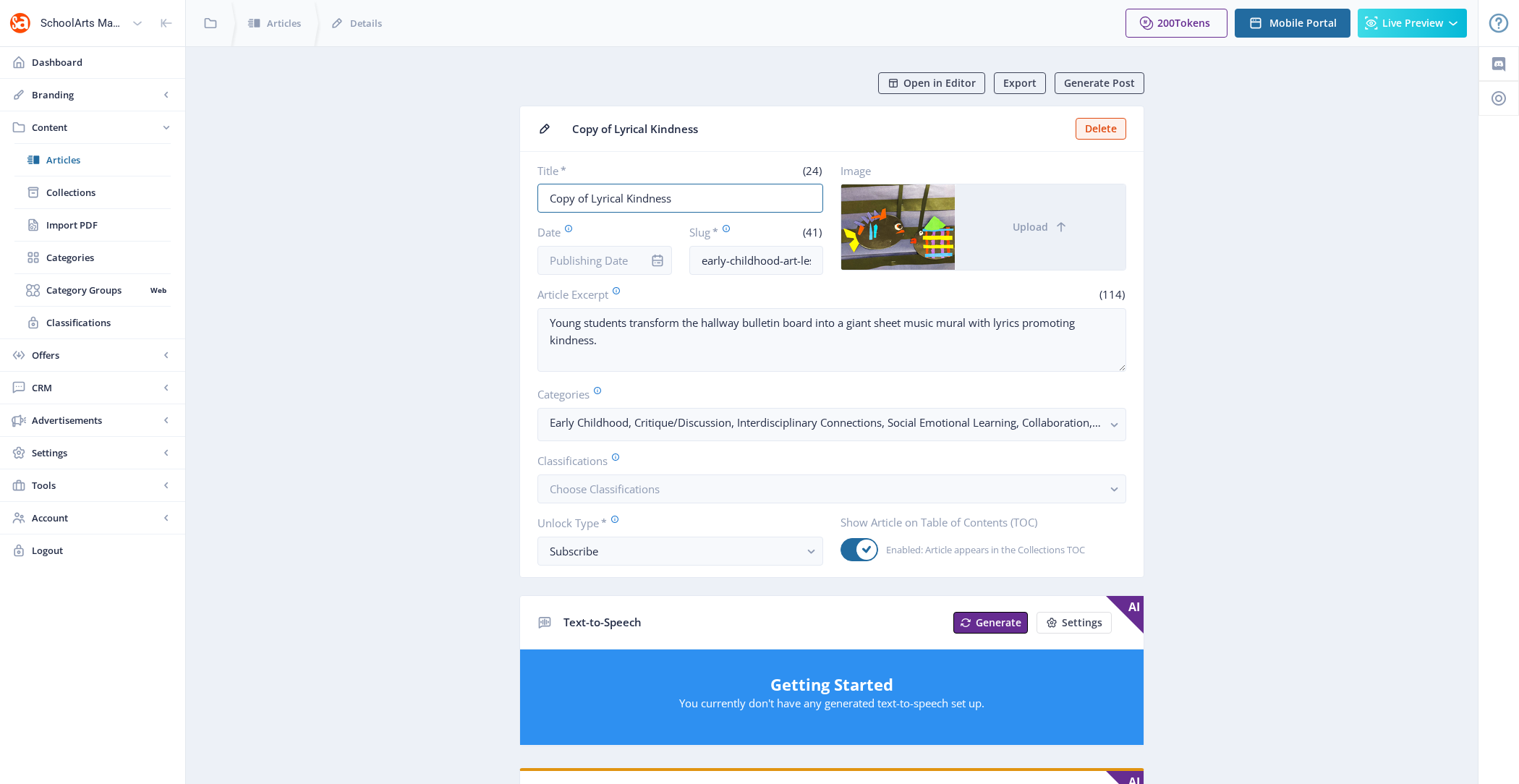
drag, startPoint x: 590, startPoint y: 194, endPoint x: 513, endPoint y: 194, distance: 77.0
click at [513, 194] on app-content-article "Open in Editor Export Generate Post Copy of Lyrical Kindness Delete Title * (24…" at bounding box center [832, 739] width 1241 height 1334
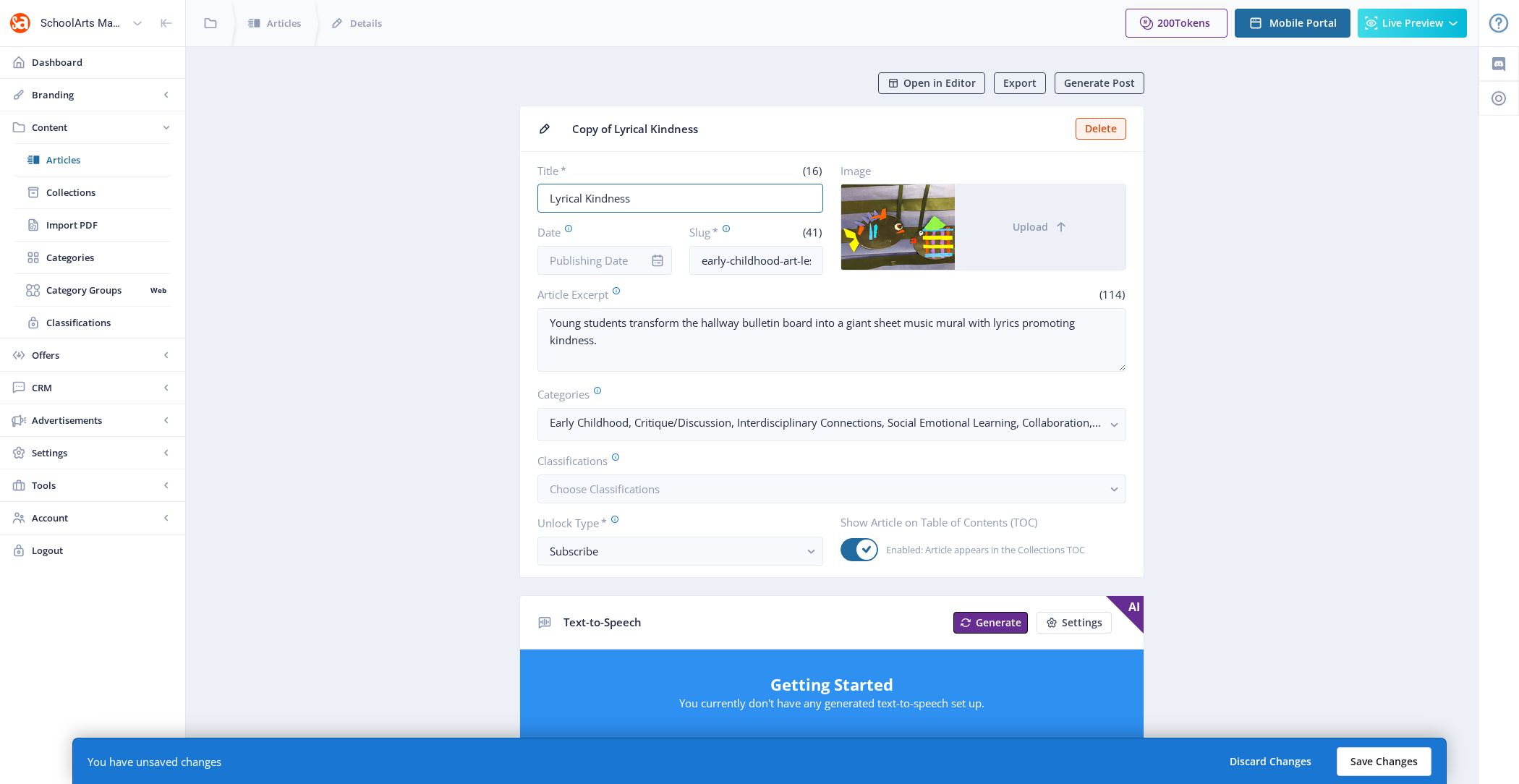
type input "Lyrical Kindness"
click at [1378, 754] on button "Save Changes" at bounding box center [1384, 762] width 95 height 29
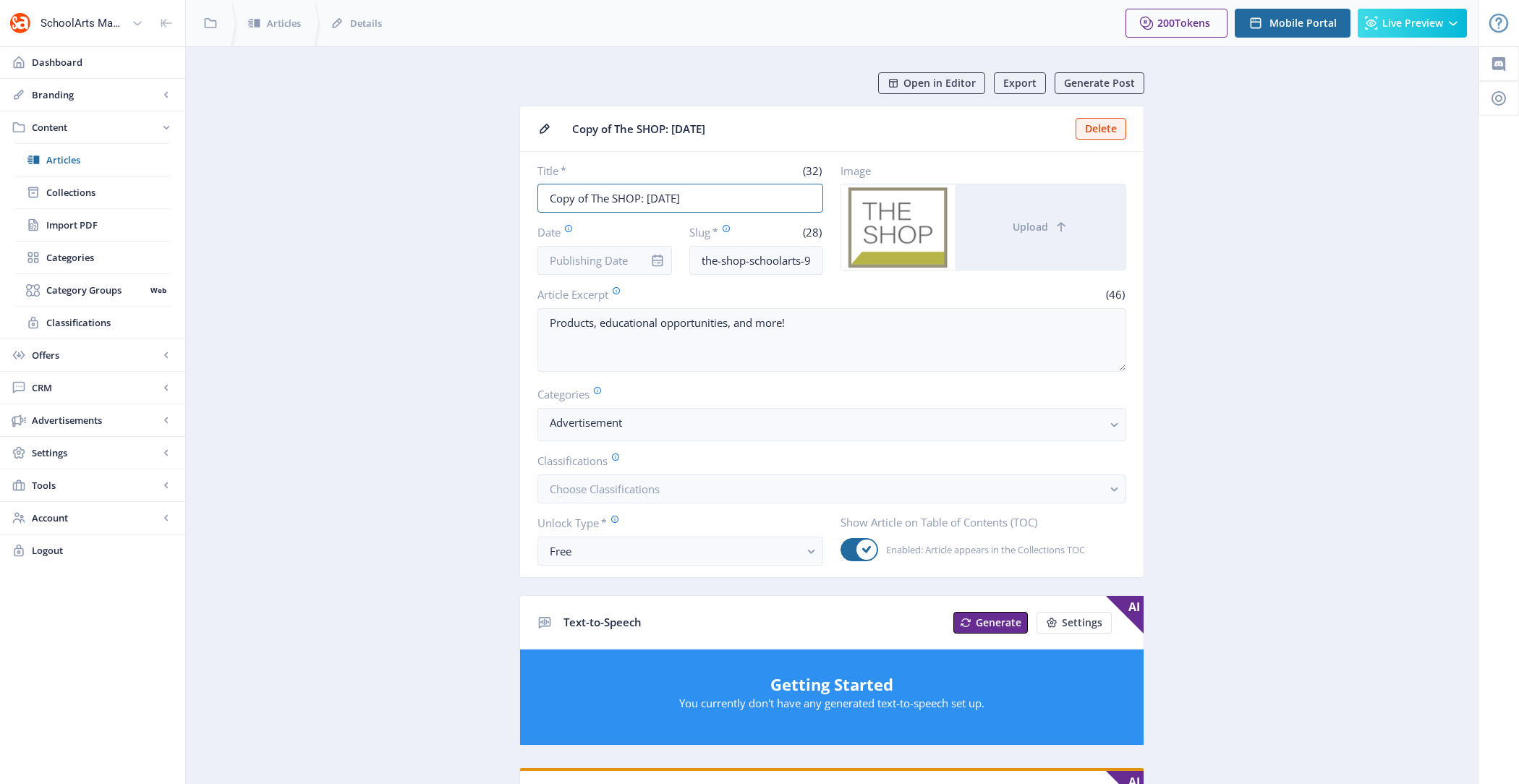
drag, startPoint x: 591, startPoint y: 195, endPoint x: 448, endPoint y: 195, distance: 143.0
click at [448, 195] on app-content-article "Open in Editor Export Generate Post Copy of The SHOP: [DATE] Delete Title * (32…" at bounding box center [832, 732] width 1241 height 1319
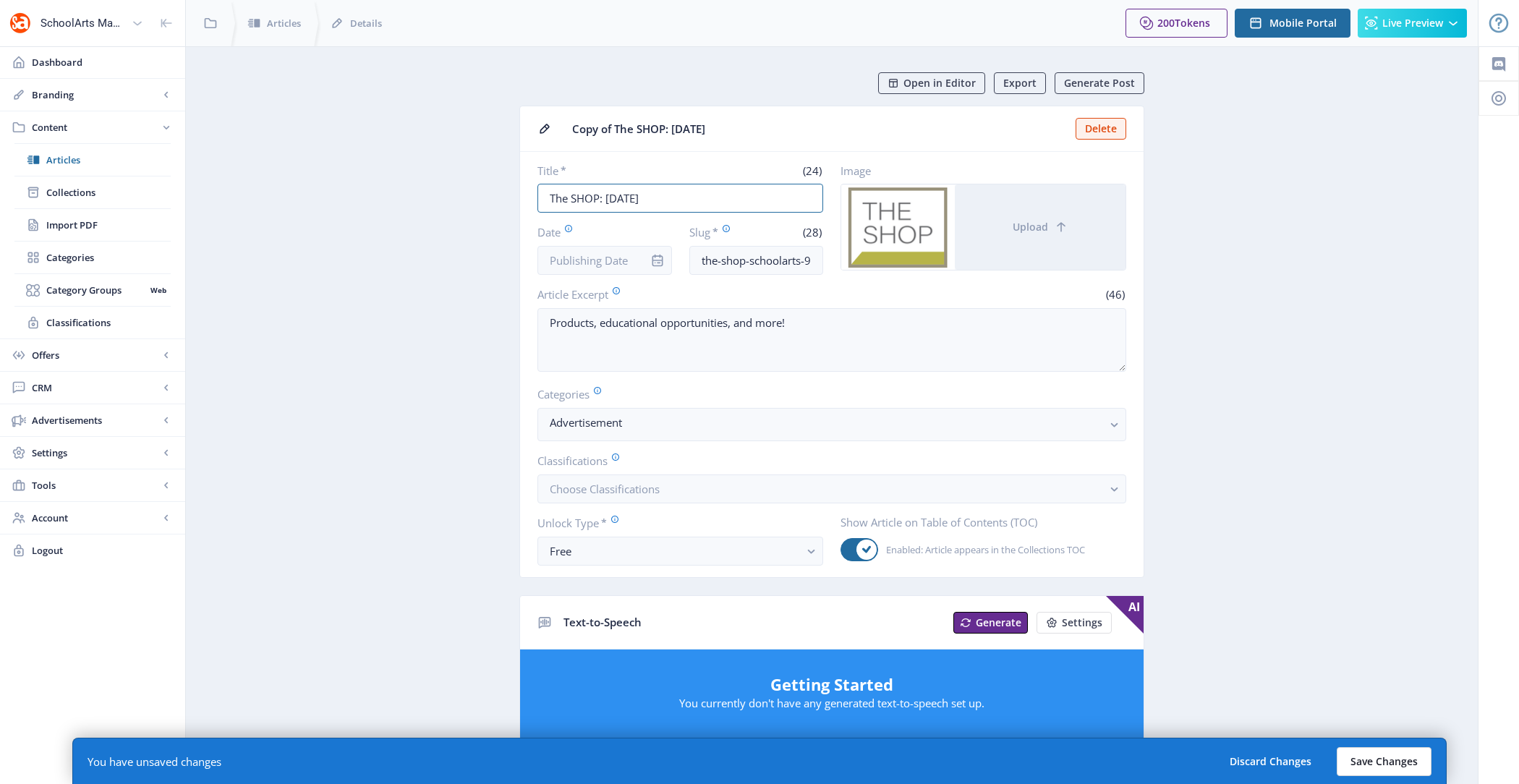
type input "The SHOP: [DATE]"
click at [1402, 759] on button "Save Changes" at bounding box center [1384, 762] width 95 height 29
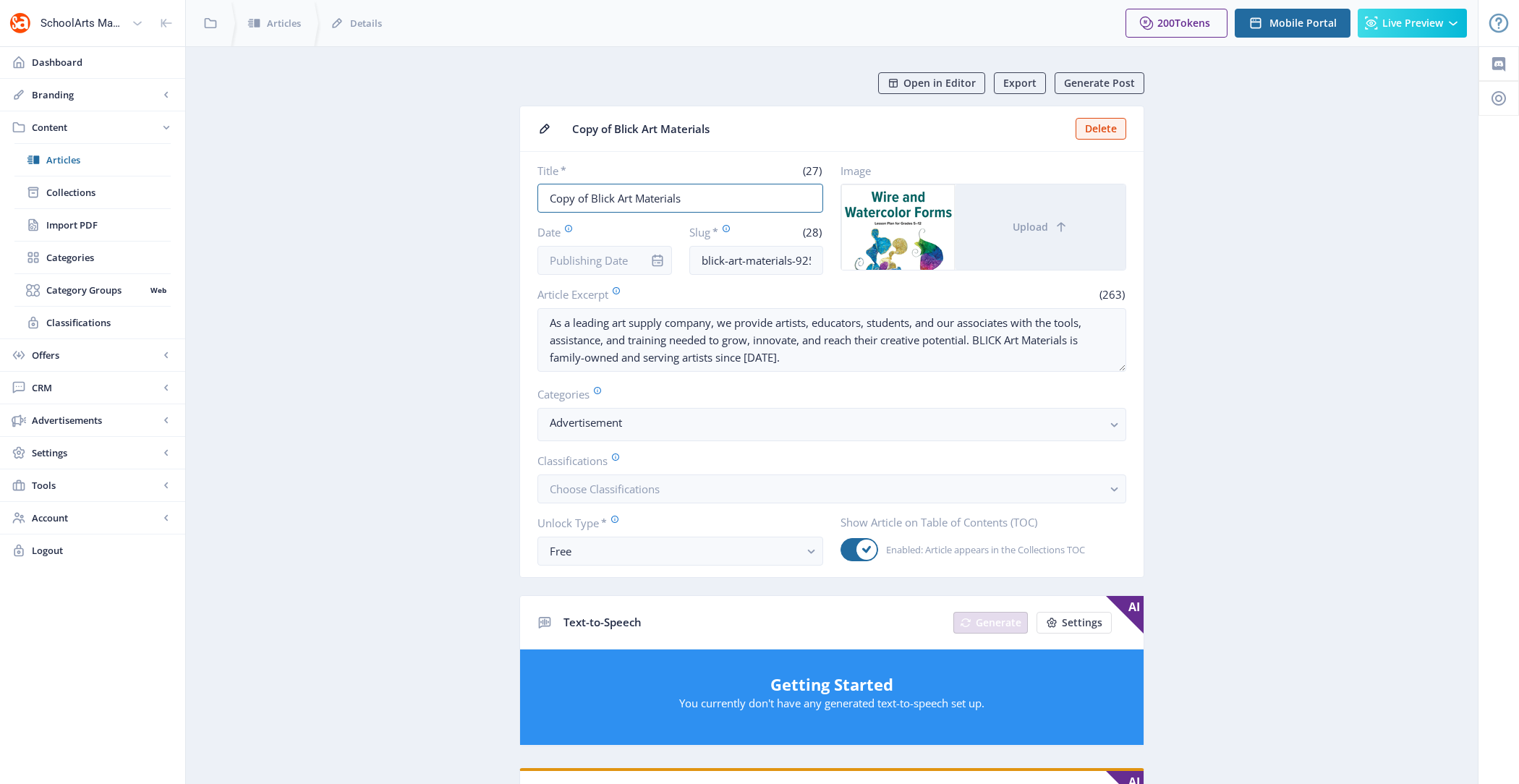
drag, startPoint x: 591, startPoint y: 196, endPoint x: 360, endPoint y: 196, distance: 231.0
click at [360, 196] on app-content-article "Open in Editor Export Generate Post Copy of Blick Art Materials Delete Title * …" at bounding box center [832, 725] width 1241 height 1305
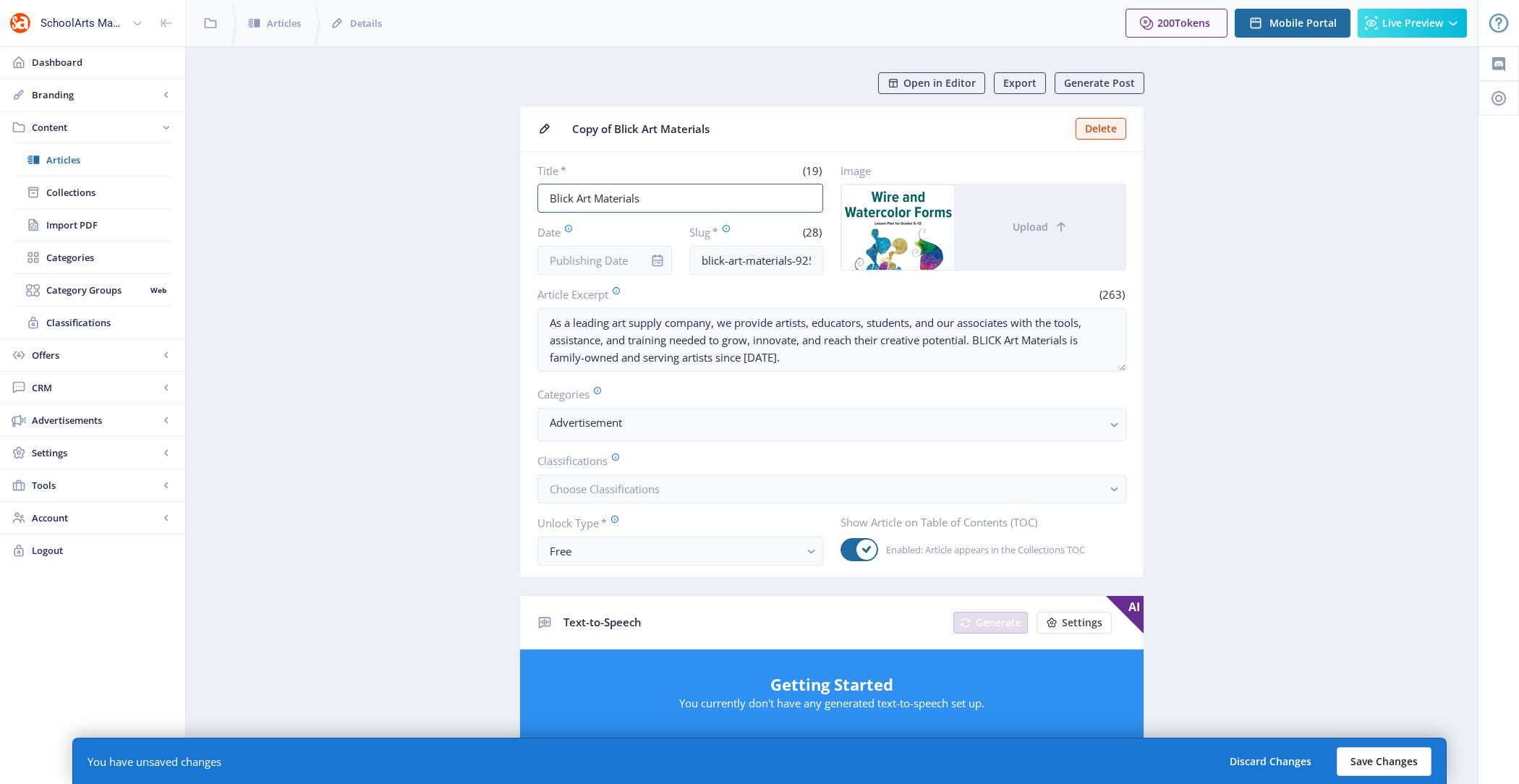
type input "Blick Art Materials"
click at [1385, 774] on button "Save Changes" at bounding box center [1384, 762] width 95 height 29
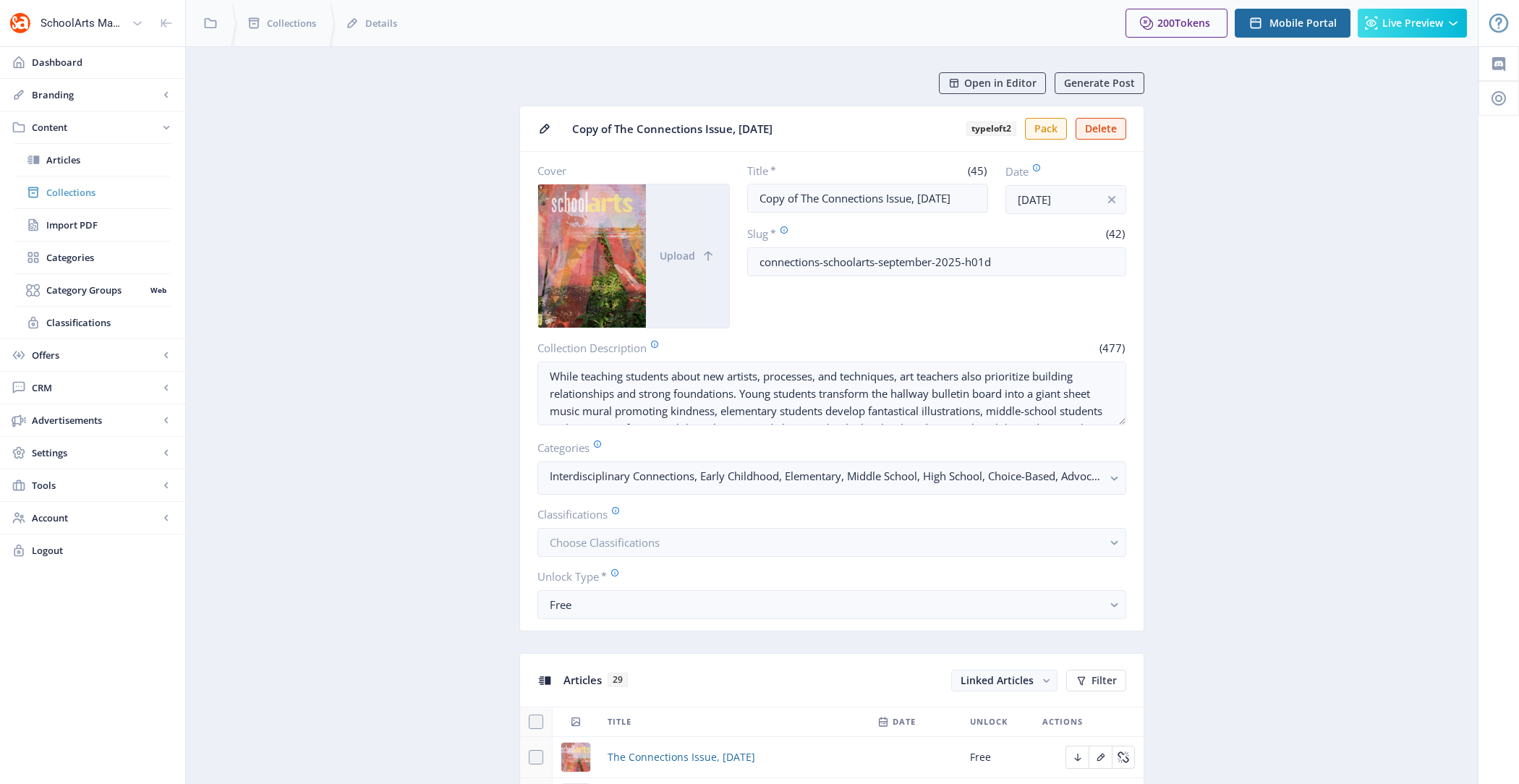
click at [89, 196] on span "Collections" at bounding box center [108, 192] width 125 height 14
